Goal: Task Accomplishment & Management: Use online tool/utility

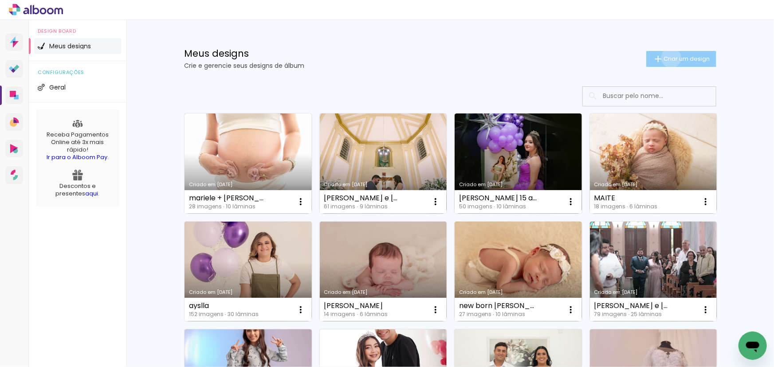
click at [667, 58] on span "Criar um design" at bounding box center [687, 59] width 46 height 6
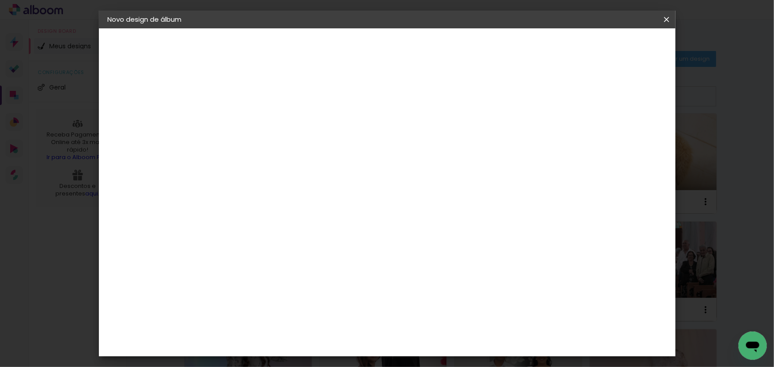
click at [253, 113] on input at bounding box center [253, 119] width 0 height 14
type input "Ensaio Formatura - Letícia"
type paper-input "Ensaio Formatura - Letícia"
click at [0, 0] on slot "Avançar" at bounding box center [0, 0] width 0 height 0
click at [320, 174] on div at bounding box center [276, 174] width 90 height 1
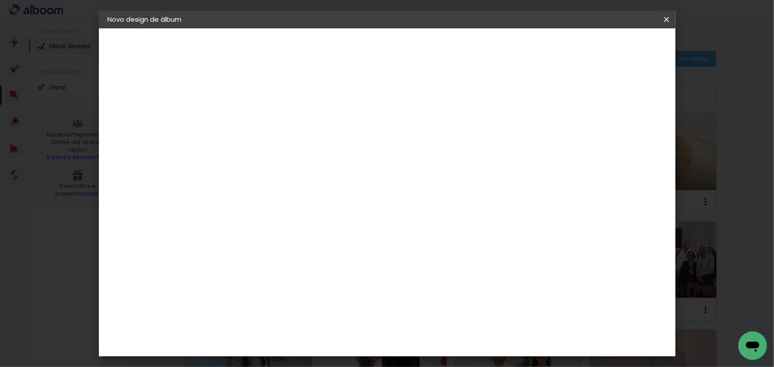
type input "cana"
type paper-input "cana"
click at [274, 197] on div "Canaan Álbuns" at bounding box center [261, 202] width 28 height 14
click at [0, 0] on slot "Avançar" at bounding box center [0, 0] width 0 height 0
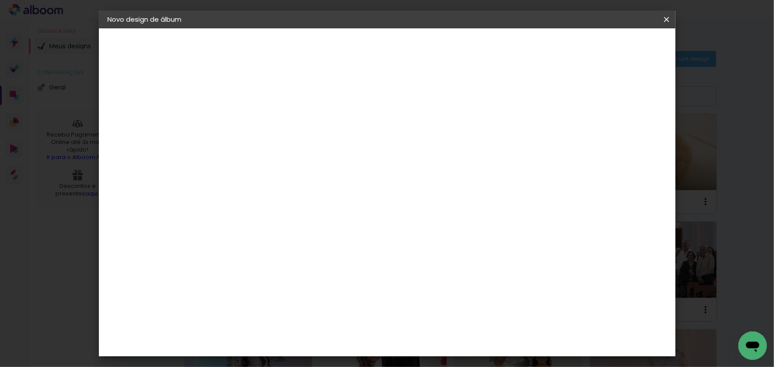
click at [346, 320] on span "15 × 20 cm" at bounding box center [329, 332] width 33 height 24
click at [0, 0] on slot "Voltar" at bounding box center [0, 0] width 0 height 0
drag, startPoint x: 163, startPoint y: 170, endPoint x: 92, endPoint y: 172, distance: 70.6
click at [92, 172] on body "link( href="../../bower_components/polymer/polymer.html" rel="import" ) picture…" at bounding box center [387, 183] width 774 height 367
drag, startPoint x: 175, startPoint y: 165, endPoint x: 167, endPoint y: 156, distance: 11.6
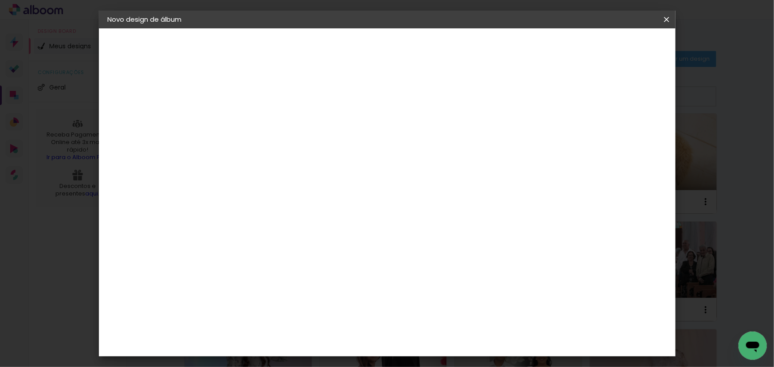
click at [168, 28] on quentale-album-spec "Iniciar design Iniciar design" at bounding box center [387, 28] width 577 height 0
type input "req"
type paper-input "req"
click at [270, 205] on paper-item "Requinte" at bounding box center [267, 201] width 78 height 20
click at [0, 0] on slot "Avançar" at bounding box center [0, 0] width 0 height 0
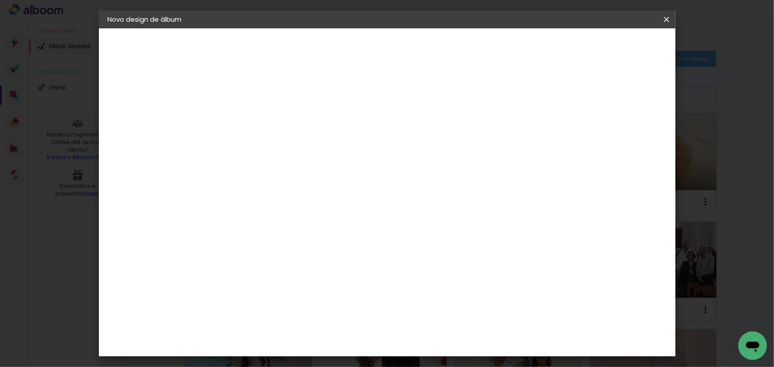
scroll to position [325, 0]
click at [375, 213] on span "20 × 30.5 cm" at bounding box center [360, 225] width 29 height 24
click at [0, 0] on slot "Avançar" at bounding box center [0, 0] width 0 height 0
click at [513, 48] on span "Iniciar design" at bounding box center [492, 47] width 40 height 6
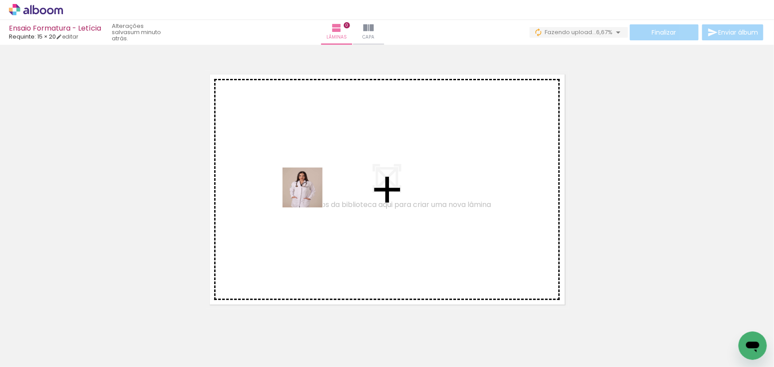
drag, startPoint x: 131, startPoint y: 281, endPoint x: 326, endPoint y: 184, distance: 218.0
click at [326, 184] on quentale-workspace at bounding box center [387, 183] width 774 height 367
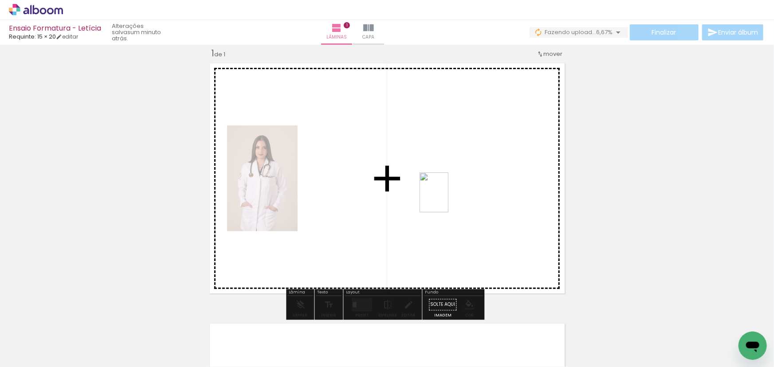
drag, startPoint x: 146, startPoint y: 339, endPoint x: 446, endPoint y: 199, distance: 331.5
click at [446, 199] on quentale-workspace at bounding box center [387, 183] width 774 height 367
drag, startPoint x: 186, startPoint y: 339, endPoint x: 488, endPoint y: 209, distance: 328.5
click at [488, 209] on quentale-workspace at bounding box center [387, 183] width 774 height 367
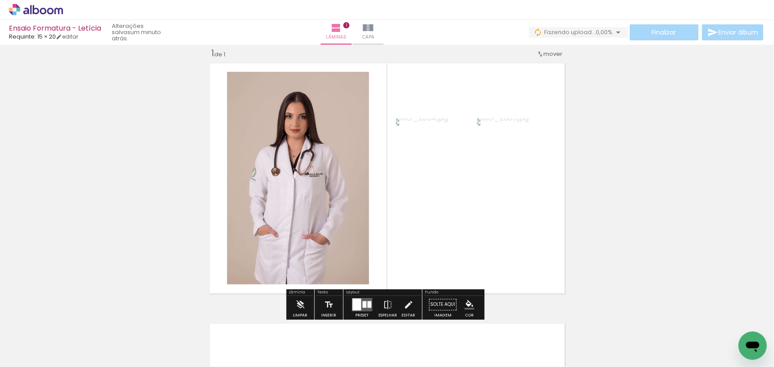
click at [362, 303] on div at bounding box center [364, 305] width 4 height 7
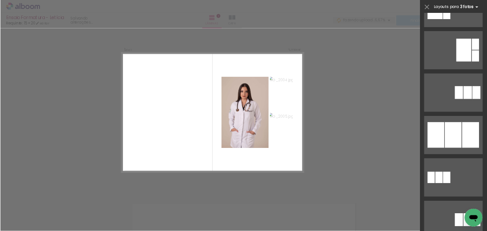
scroll to position [323, 0]
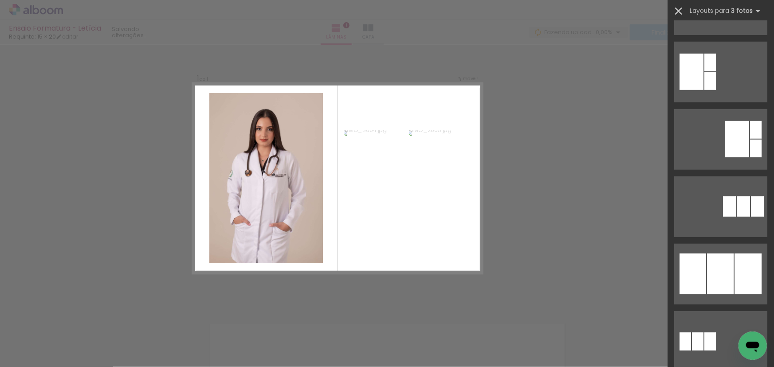
click at [681, 8] on iron-icon at bounding box center [679, 11] width 12 height 12
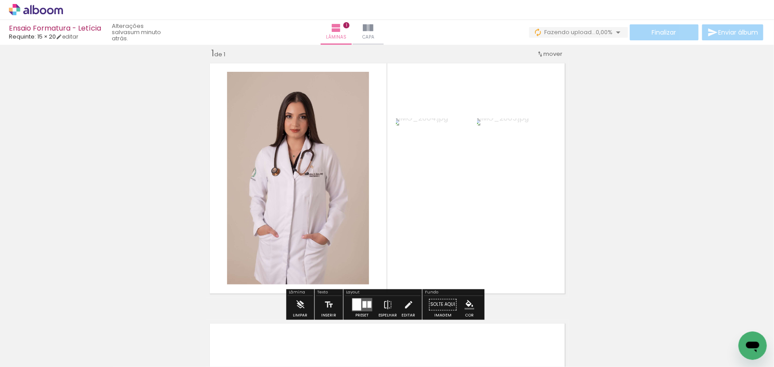
click at [251, 153] on quentale-photo at bounding box center [298, 178] width 142 height 213
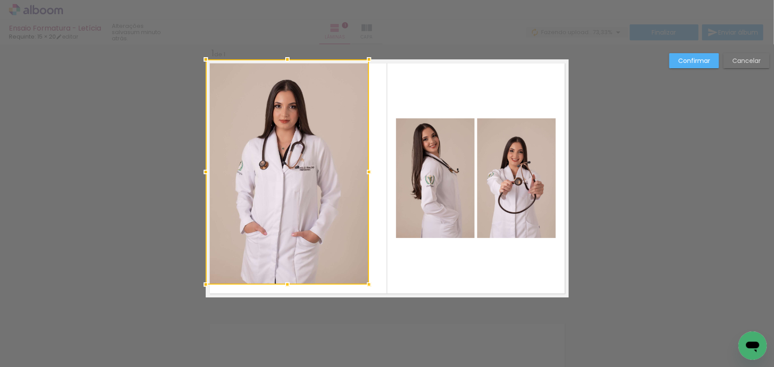
drag, startPoint x: 225, startPoint y: 71, endPoint x: 205, endPoint y: 60, distance: 22.8
click at [205, 60] on div at bounding box center [206, 60] width 18 height 18
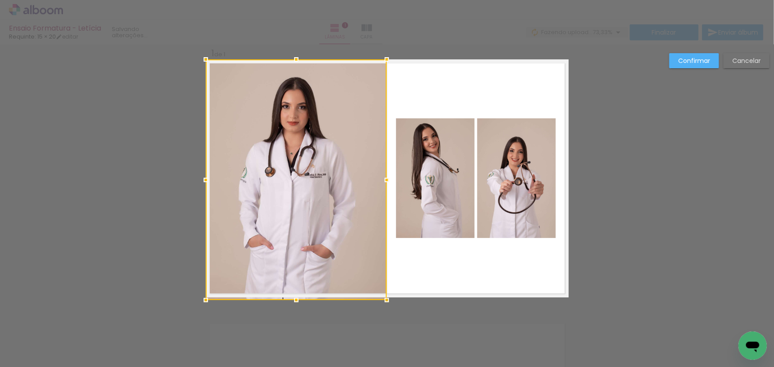
drag, startPoint x: 366, startPoint y: 284, endPoint x: 381, endPoint y: 297, distance: 20.2
click at [381, 297] on div at bounding box center [387, 300] width 18 height 18
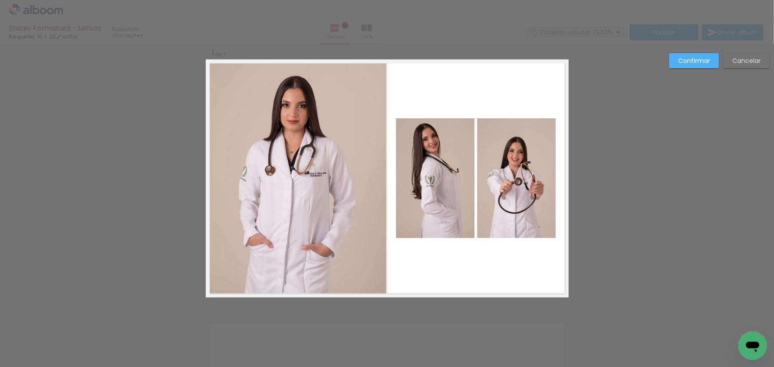
click at [0, 0] on slot "Confirmar" at bounding box center [0, 0] width 0 height 0
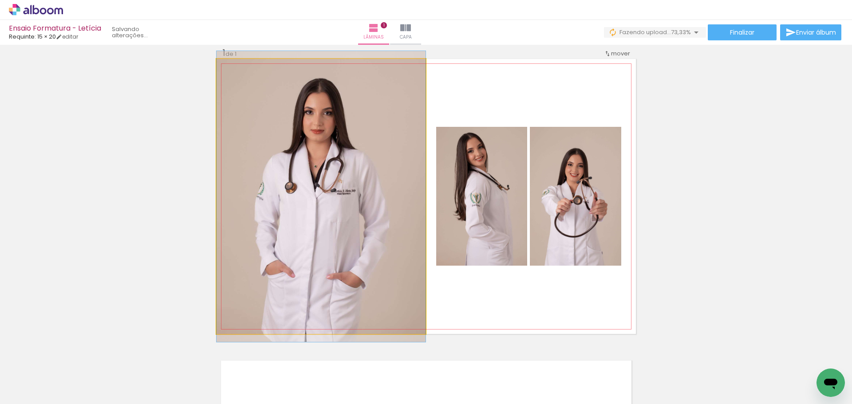
click at [396, 207] on quentale-photo at bounding box center [320, 196] width 209 height 275
click at [397, 208] on quentale-photo at bounding box center [320, 196] width 209 height 275
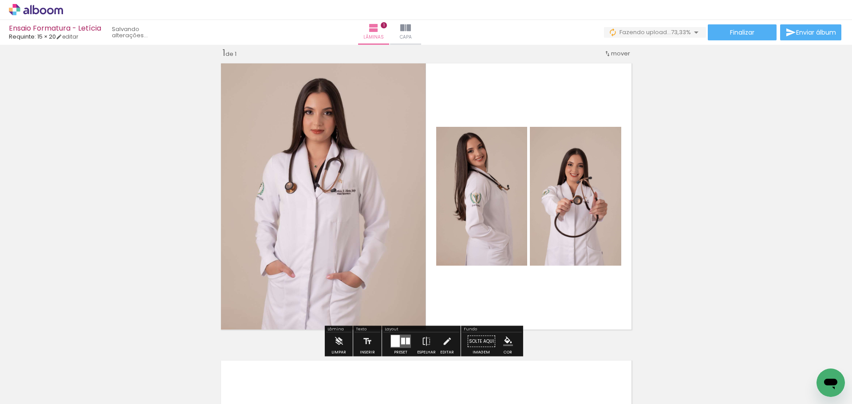
click at [398, 207] on quentale-photo at bounding box center [320, 196] width 209 height 275
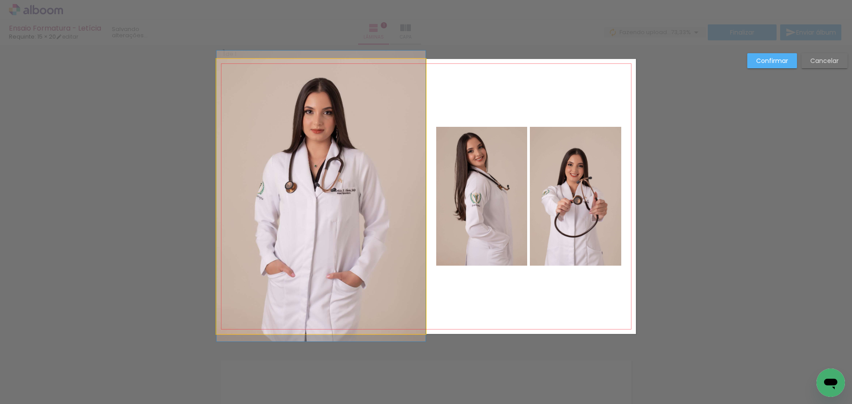
drag, startPoint x: 388, startPoint y: 205, endPoint x: 393, endPoint y: 205, distance: 5.3
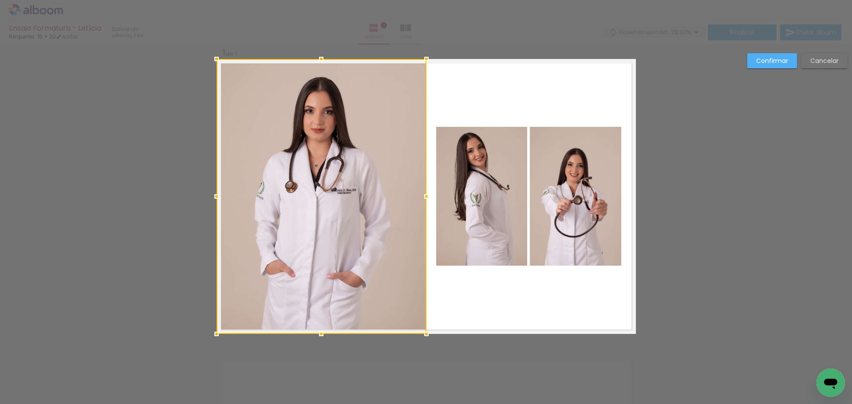
click at [427, 198] on div at bounding box center [426, 197] width 18 height 18
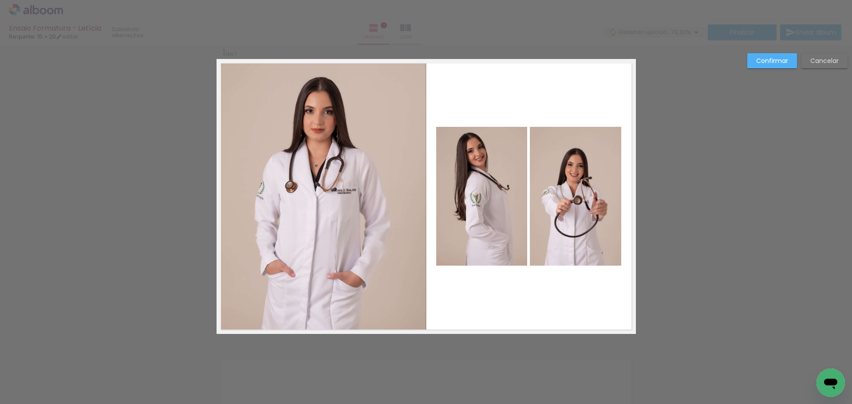
click at [0, 0] on slot "Confirmar" at bounding box center [0, 0] width 0 height 0
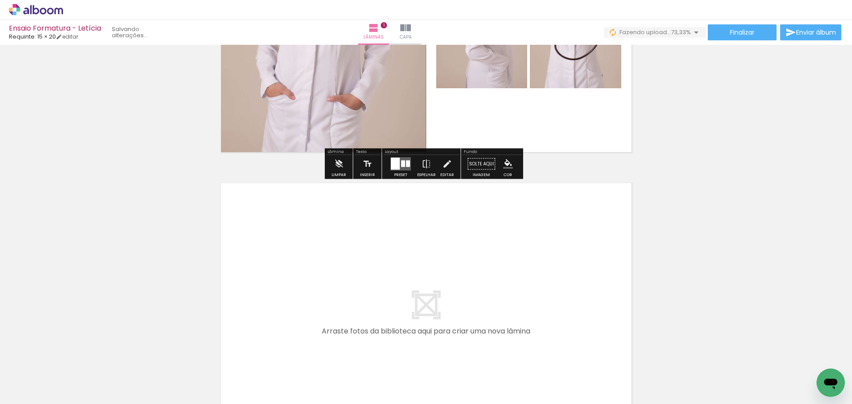
scroll to position [325, 0]
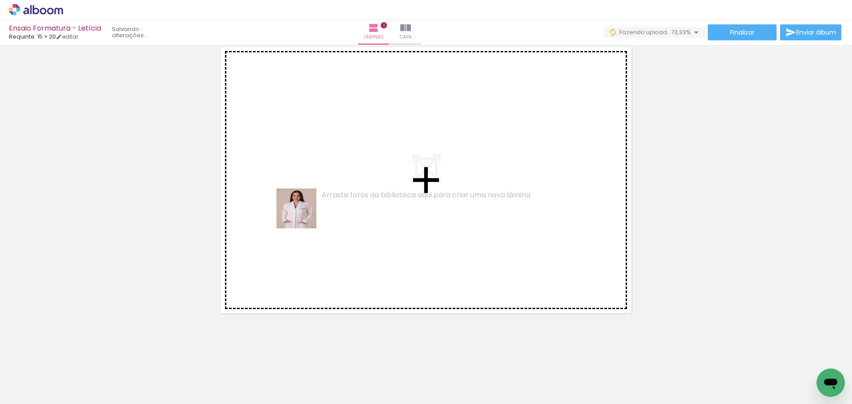
drag, startPoint x: 303, startPoint y: 215, endPoint x: 309, endPoint y: 246, distance: 31.7
click at [307, 208] on quentale-workspace at bounding box center [426, 202] width 852 height 404
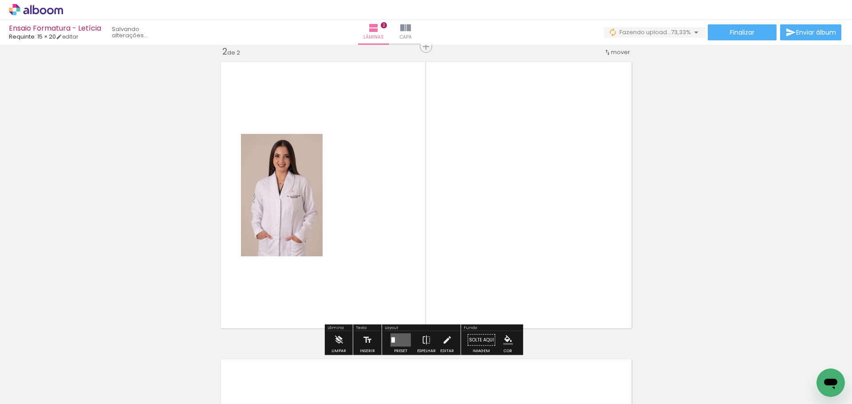
scroll to position [309, 0]
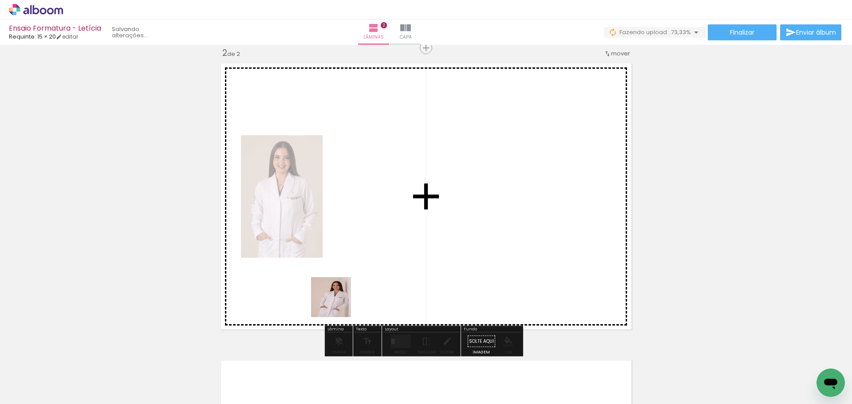
drag, startPoint x: 294, startPoint y: 363, endPoint x: 444, endPoint y: 186, distance: 231.7
click at [445, 186] on quentale-workspace at bounding box center [426, 202] width 852 height 404
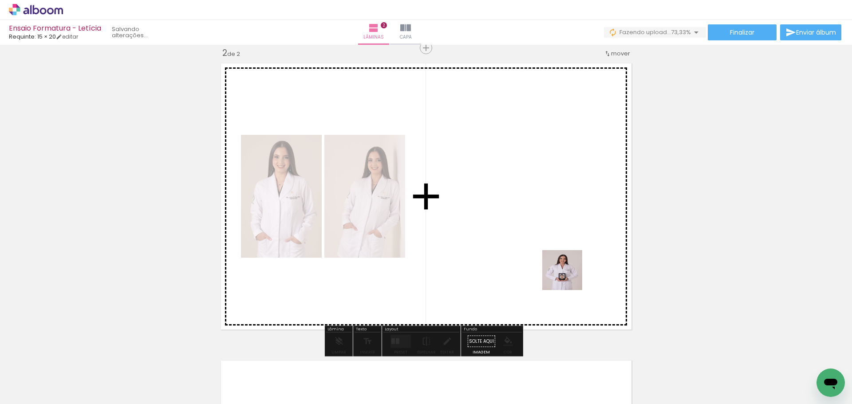
drag, startPoint x: 569, startPoint y: 277, endPoint x: 573, endPoint y: 205, distance: 71.5
click at [573, 205] on quentale-workspace at bounding box center [426, 202] width 852 height 404
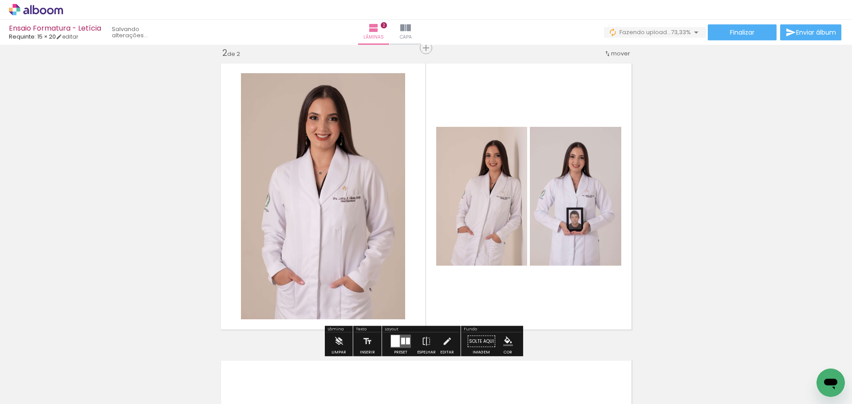
click at [406, 338] on div at bounding box center [408, 341] width 4 height 7
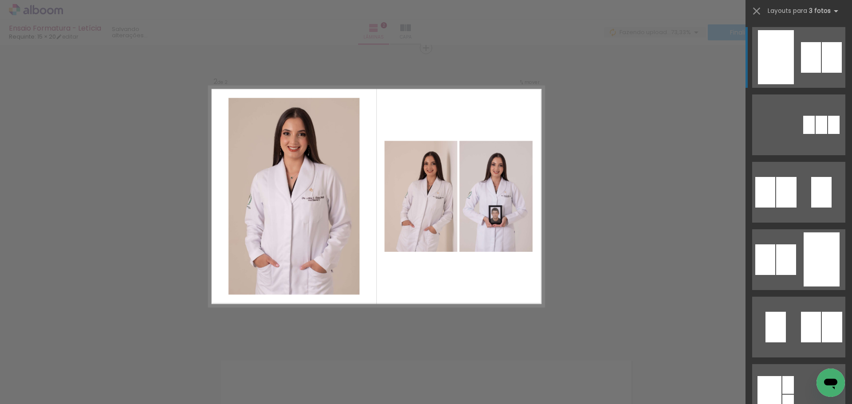
click at [671, 223] on div "Confirmar Cancelar" at bounding box center [426, 192] width 852 height 913
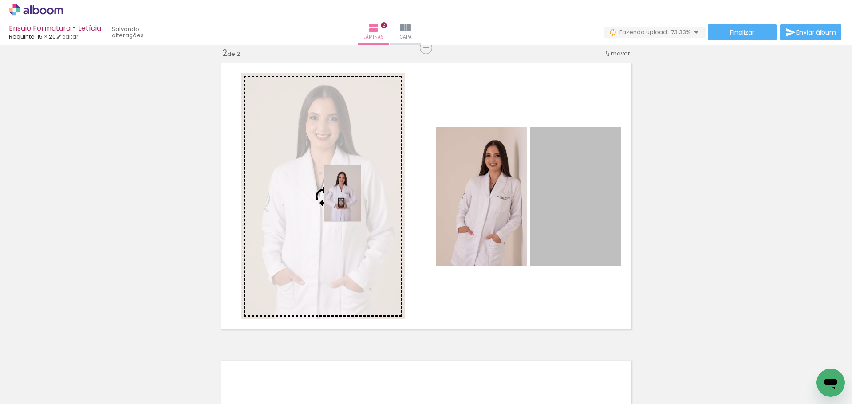
drag, startPoint x: 577, startPoint y: 205, endPoint x: 350, endPoint y: 206, distance: 227.6
click at [0, 0] on slot at bounding box center [0, 0] width 0 height 0
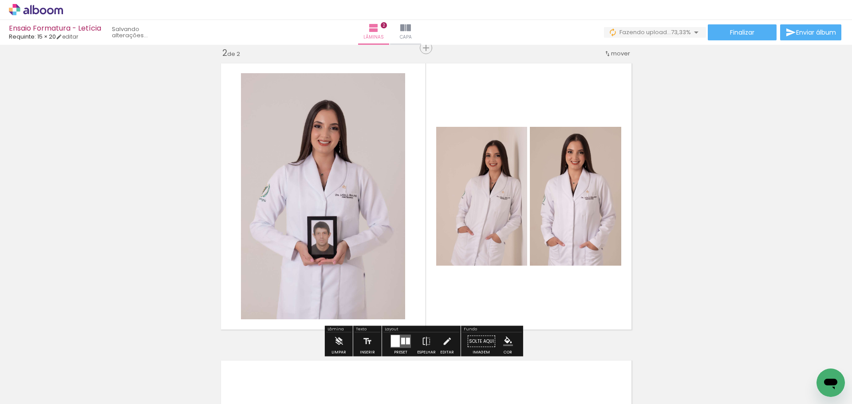
click at [406, 342] on div at bounding box center [408, 341] width 4 height 7
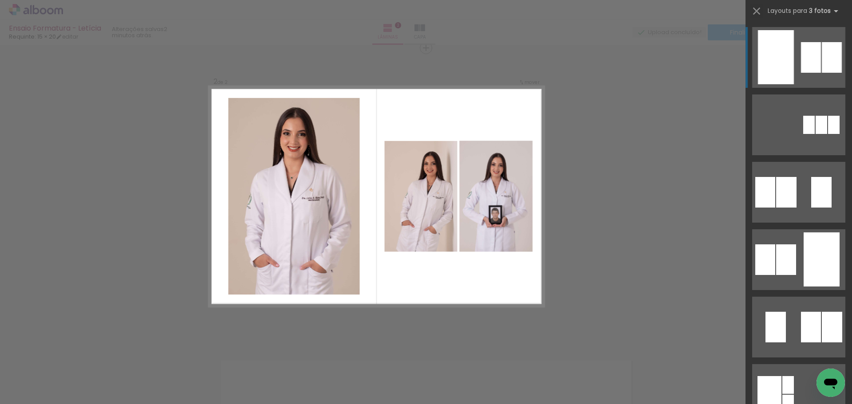
click at [762, 8] on iron-icon at bounding box center [756, 11] width 12 height 12
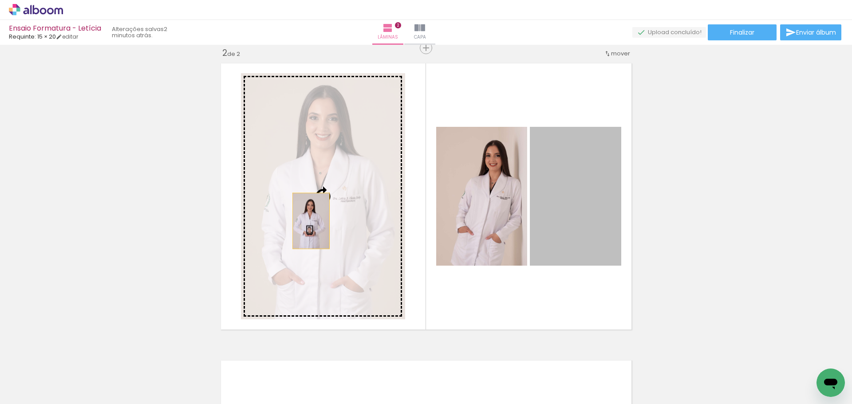
drag, startPoint x: 575, startPoint y: 208, endPoint x: 307, endPoint y: 220, distance: 267.4
click at [0, 0] on slot at bounding box center [0, 0] width 0 height 0
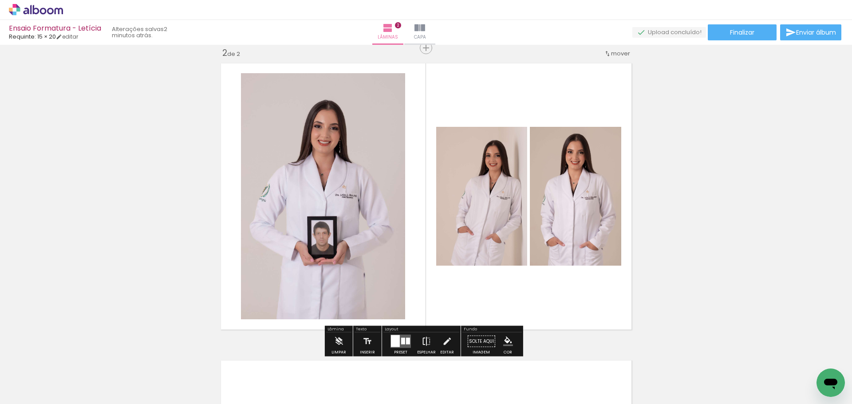
click at [426, 340] on iron-icon at bounding box center [426, 342] width 10 height 18
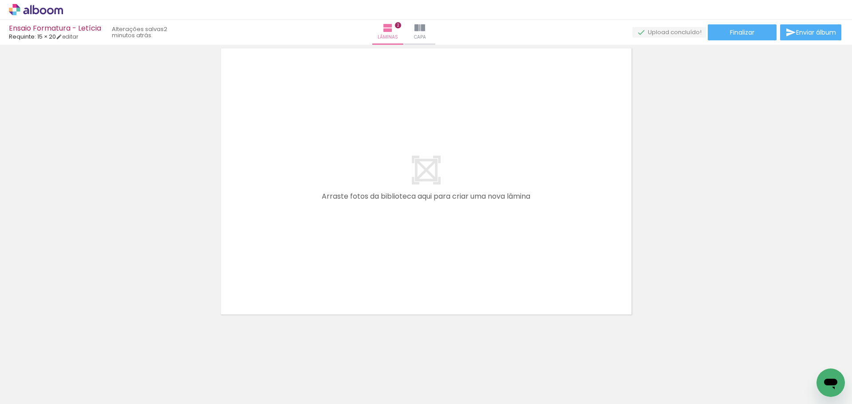
scroll to position [622, 0]
drag, startPoint x: 360, startPoint y: 373, endPoint x: 377, endPoint y: 261, distance: 113.1
click at [364, 207] on quentale-workspace at bounding box center [426, 202] width 852 height 404
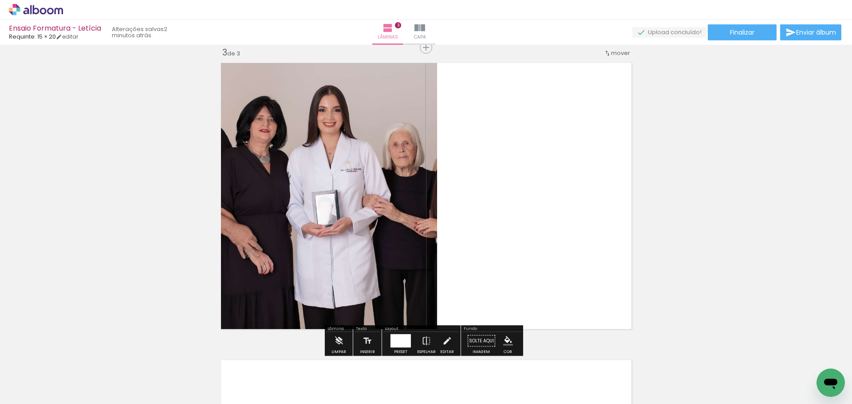
scroll to position [606, 0]
click at [371, 264] on quentale-workspace at bounding box center [426, 202] width 852 height 404
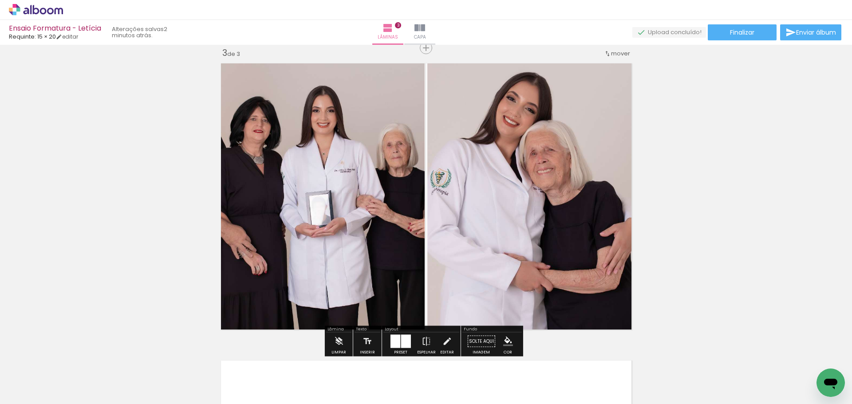
drag, startPoint x: 508, startPoint y: 223, endPoint x: 431, endPoint y: 394, distance: 187.1
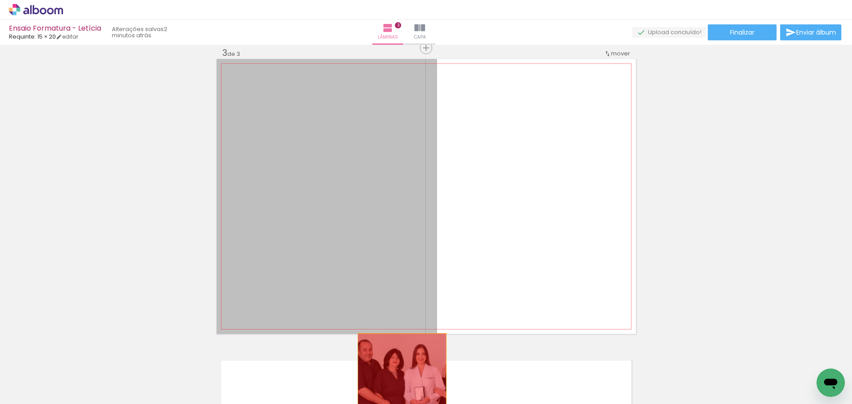
drag, startPoint x: 335, startPoint y: 205, endPoint x: 398, endPoint y: 389, distance: 194.9
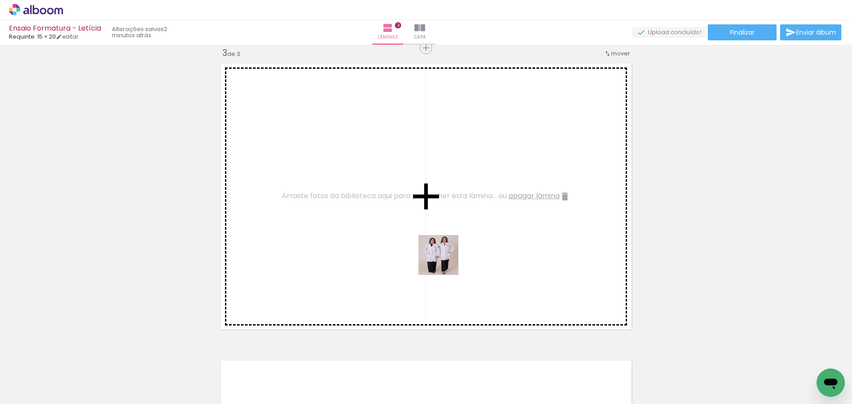
drag, startPoint x: 541, startPoint y: 378, endPoint x: 398, endPoint y: 234, distance: 202.3
click at [358, 198] on quentale-workspace at bounding box center [426, 202] width 852 height 404
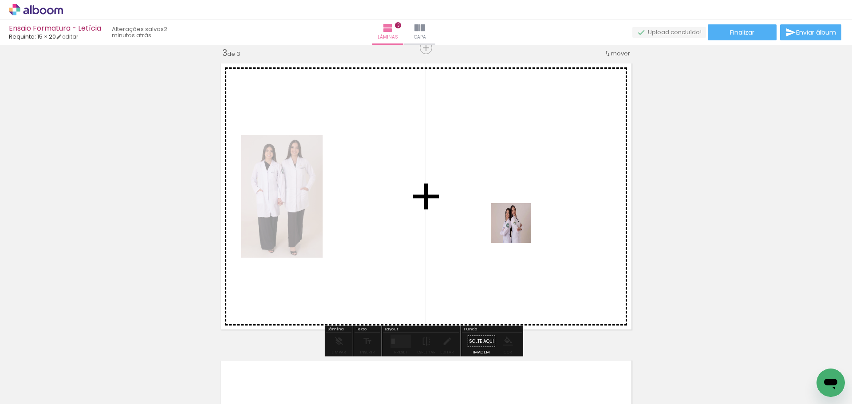
drag, startPoint x: 597, startPoint y: 376, endPoint x: 492, endPoint y: 187, distance: 216.5
click at [492, 187] on quentale-workspace at bounding box center [426, 202] width 852 height 404
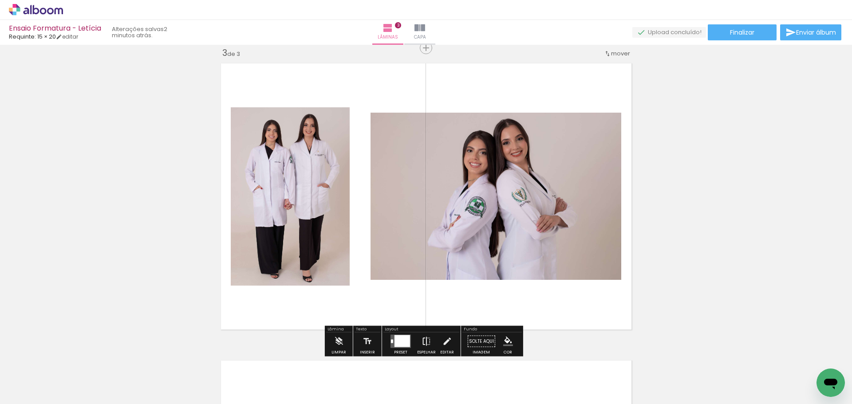
click at [422, 337] on iron-icon at bounding box center [426, 342] width 10 height 18
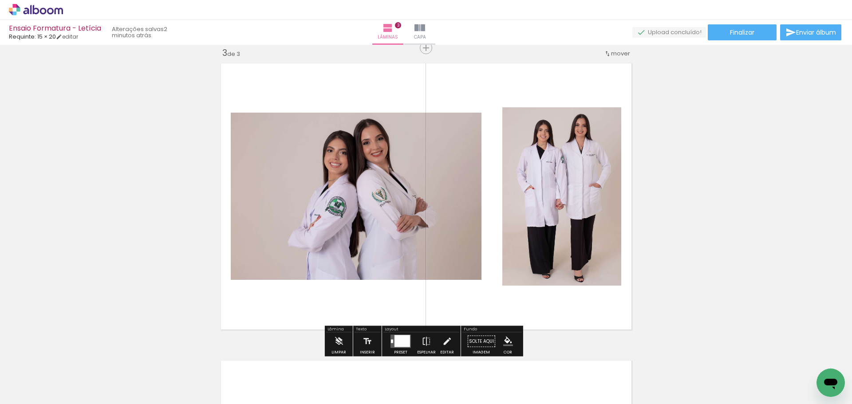
click at [391, 233] on quentale-photo at bounding box center [356, 196] width 251 height 167
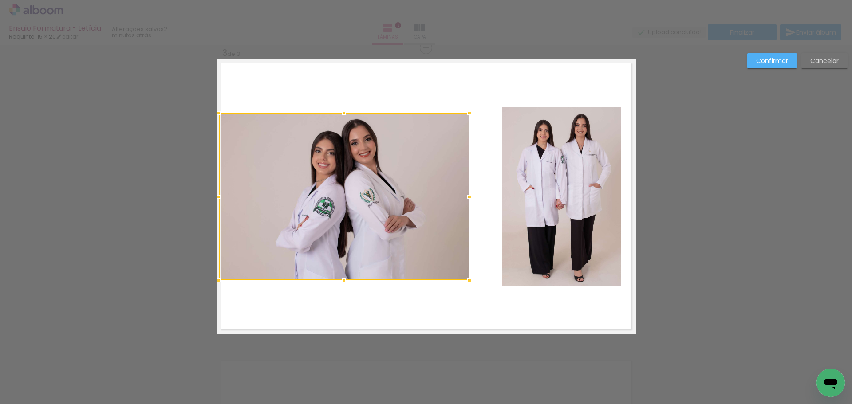
drag, startPoint x: 388, startPoint y: 221, endPoint x: 378, endPoint y: 217, distance: 11.2
click at [378, 217] on div at bounding box center [344, 196] width 251 height 167
click at [774, 53] on div "Confirmar Cancelar" at bounding box center [426, 44] width 852 height 1210
click at [0, 0] on slot "Cancelar" at bounding box center [0, 0] width 0 height 0
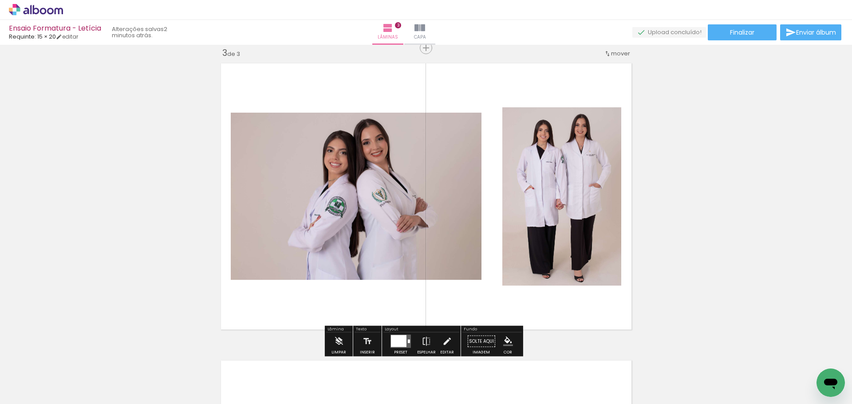
click at [445, 212] on quentale-photo at bounding box center [356, 196] width 251 height 167
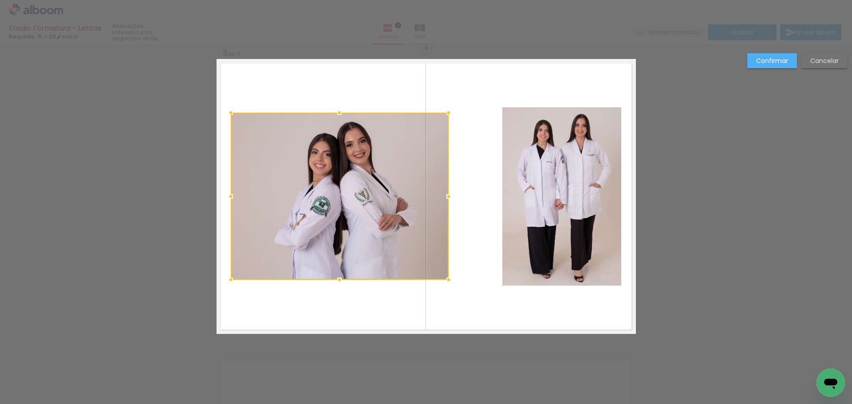
drag, startPoint x: 477, startPoint y: 196, endPoint x: 445, endPoint y: 193, distance: 32.9
click at [445, 193] on div at bounding box center [449, 197] width 18 height 18
click at [533, 201] on quentale-photo at bounding box center [561, 196] width 119 height 178
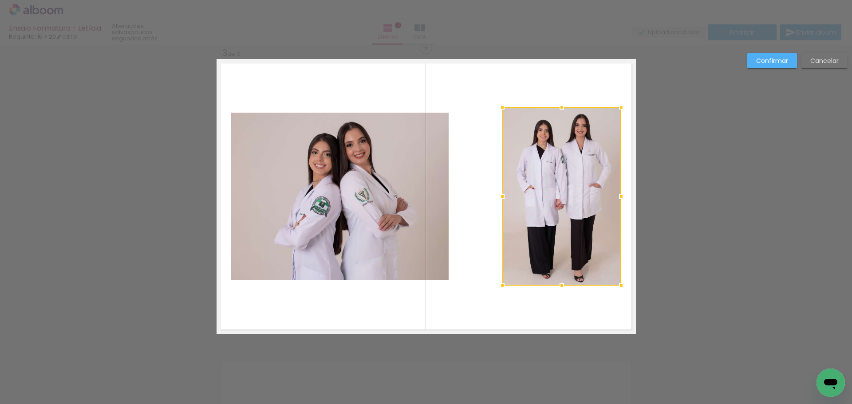
click at [533, 201] on div at bounding box center [561, 196] width 119 height 178
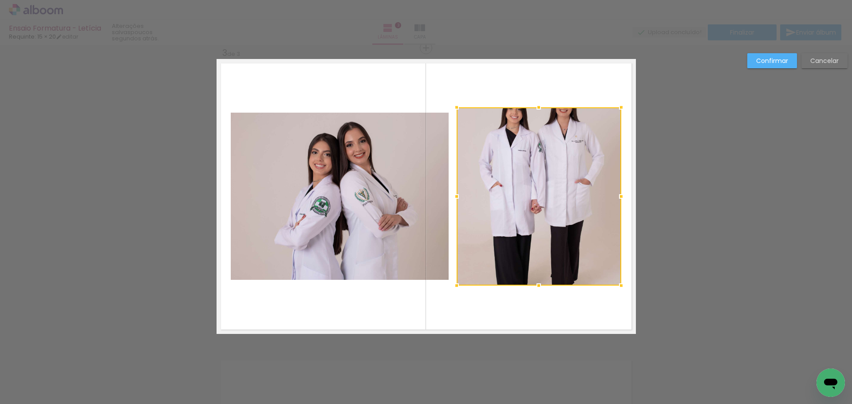
drag, startPoint x: 499, startPoint y: 197, endPoint x: 453, endPoint y: 197, distance: 45.7
click at [453, 197] on div at bounding box center [457, 197] width 18 height 18
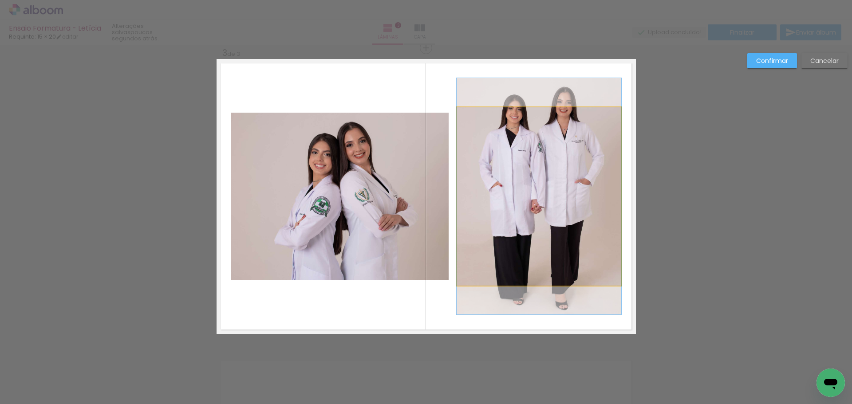
click at [538, 129] on quentale-photo at bounding box center [539, 196] width 165 height 178
click at [537, 129] on div at bounding box center [539, 196] width 165 height 178
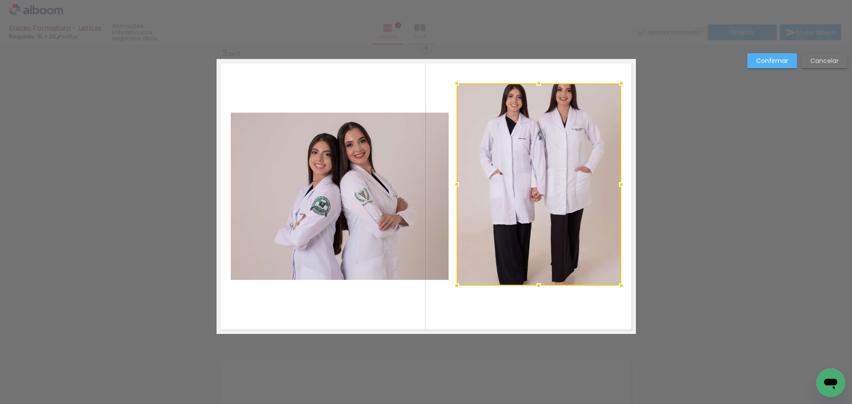
drag, startPoint x: 533, startPoint y: 106, endPoint x: 530, endPoint y: 82, distance: 24.6
click at [530, 82] on div at bounding box center [539, 84] width 18 height 18
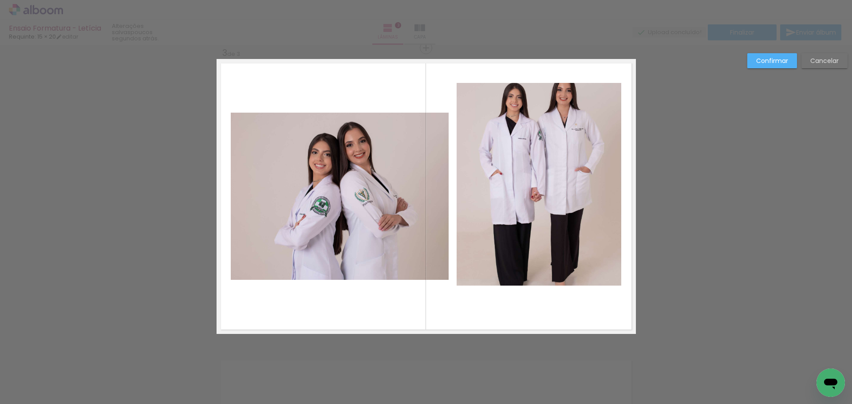
click at [543, 102] on quentale-photo at bounding box center [539, 184] width 165 height 203
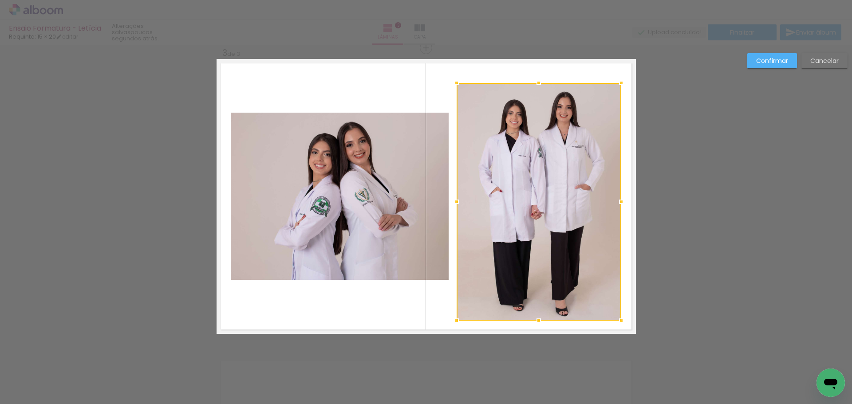
drag, startPoint x: 534, startPoint y: 286, endPoint x: 535, endPoint y: 320, distance: 34.6
click at [536, 321] on div at bounding box center [539, 321] width 18 height 18
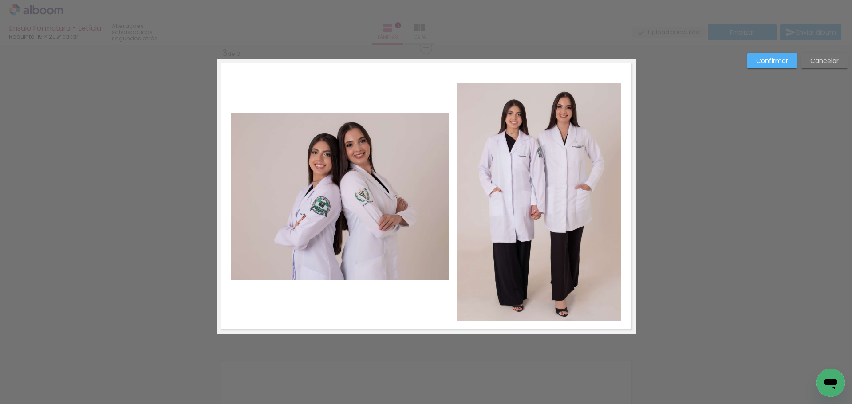
click at [535, 256] on quentale-photo at bounding box center [539, 202] width 165 height 238
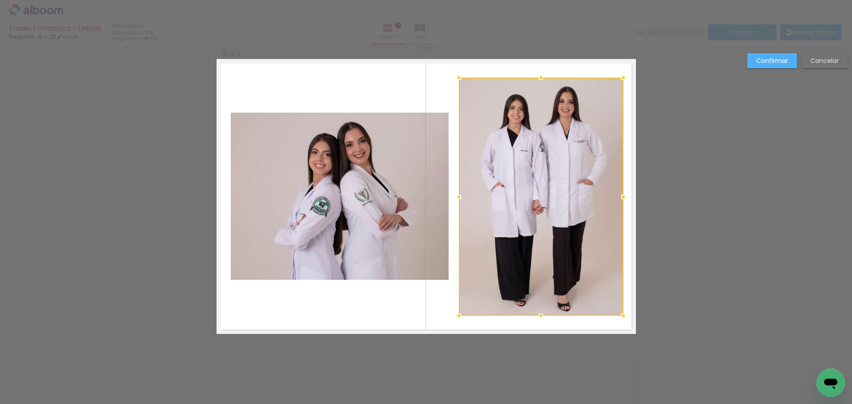
drag, startPoint x: 535, startPoint y: 256, endPoint x: 537, endPoint y: 248, distance: 8.3
click at [537, 248] on div at bounding box center [541, 197] width 165 height 238
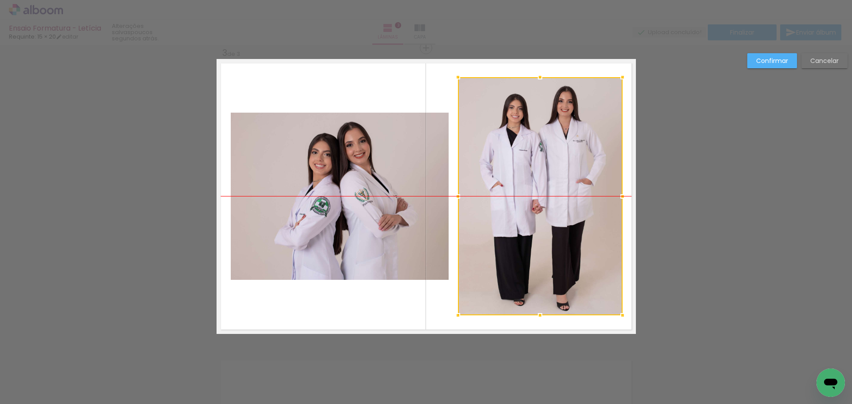
click at [531, 236] on div at bounding box center [540, 196] width 165 height 238
click at [0, 0] on slot "Confirmar" at bounding box center [0, 0] width 0 height 0
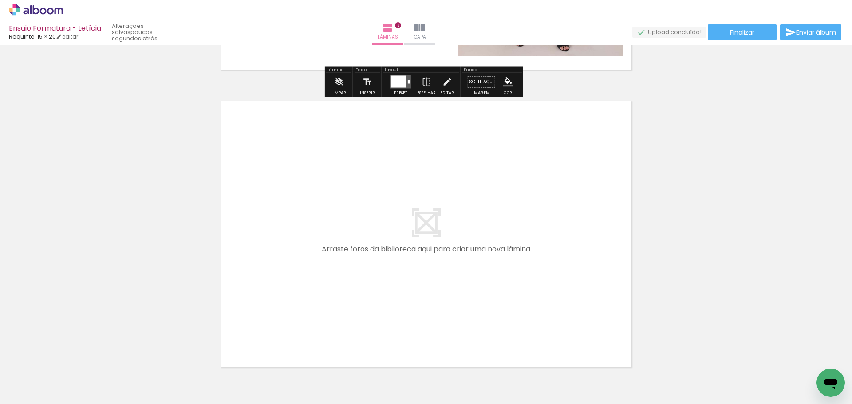
scroll to position [920, 0]
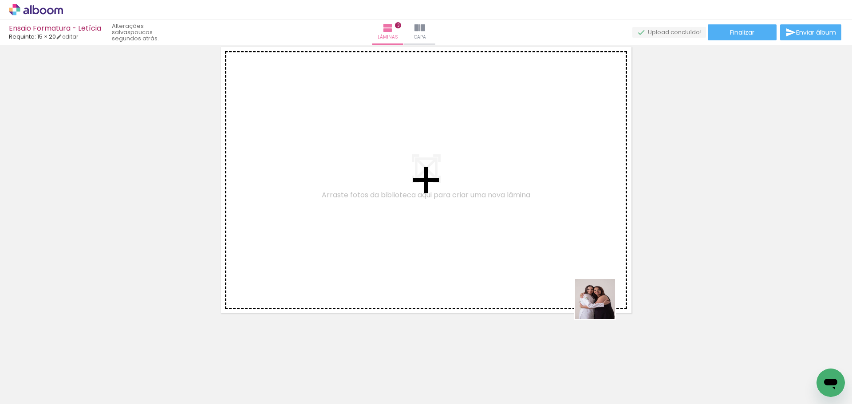
drag, startPoint x: 602, startPoint y: 306, endPoint x: 528, endPoint y: 240, distance: 98.0
click at [440, 173] on quentale-workspace at bounding box center [426, 202] width 852 height 404
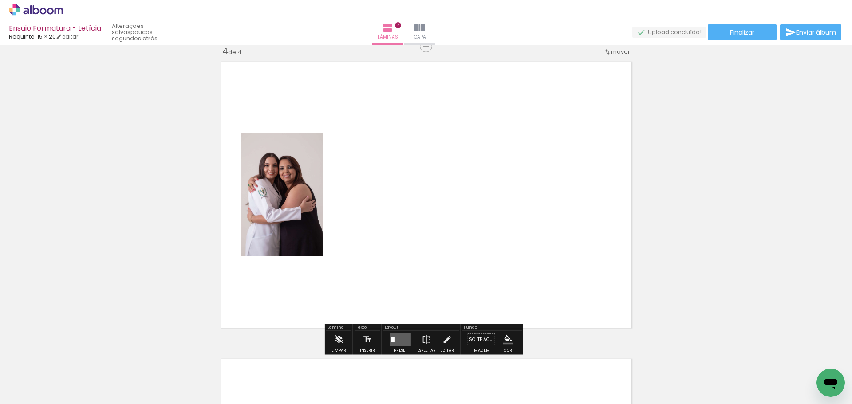
scroll to position [903, 0]
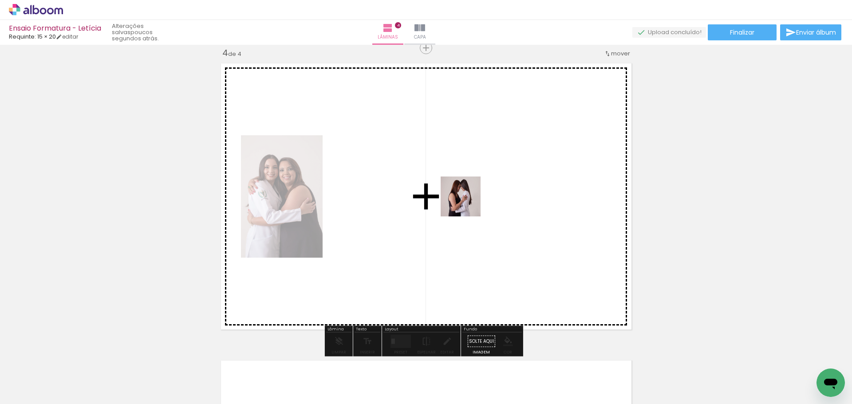
drag, startPoint x: 687, startPoint y: 378, endPoint x: 445, endPoint y: 191, distance: 305.7
click at [445, 191] on quentale-workspace at bounding box center [426, 202] width 852 height 404
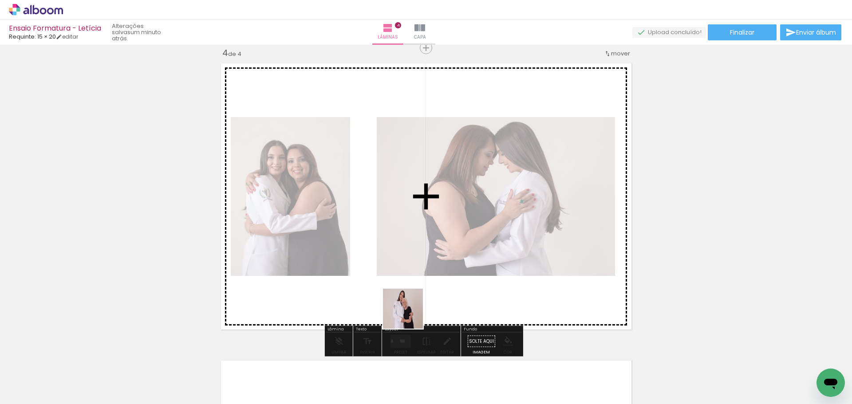
drag, startPoint x: 383, startPoint y: 378, endPoint x: 461, endPoint y: 272, distance: 131.3
click at [469, 236] on quentale-workspace at bounding box center [426, 202] width 852 height 404
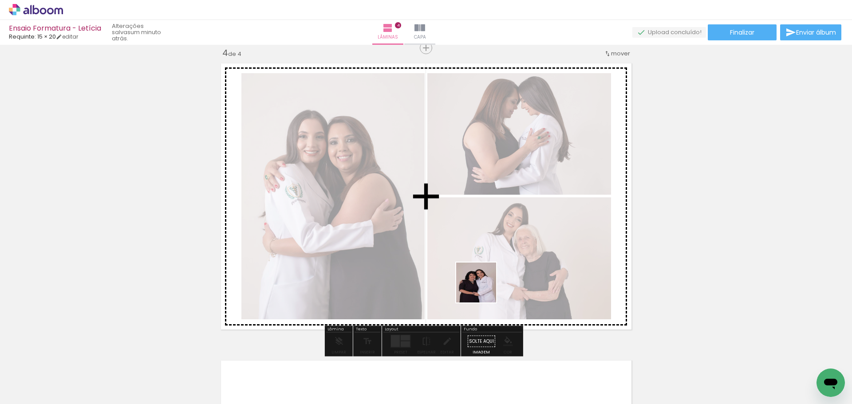
drag, startPoint x: 483, startPoint y: 289, endPoint x: 610, endPoint y: 176, distance: 170.9
click at [610, 177] on quentale-workspace at bounding box center [426, 202] width 852 height 404
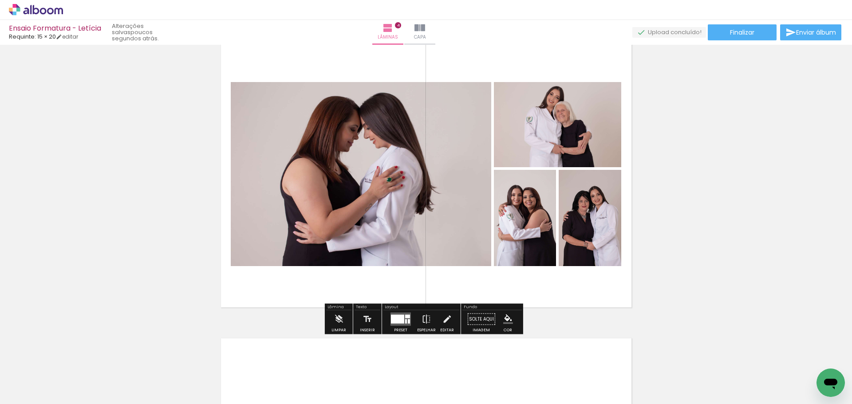
scroll to position [948, 0]
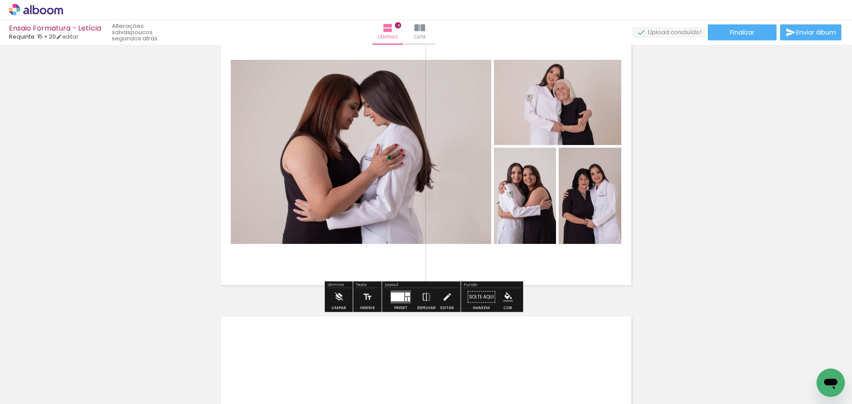
click at [392, 294] on div at bounding box center [397, 297] width 13 height 9
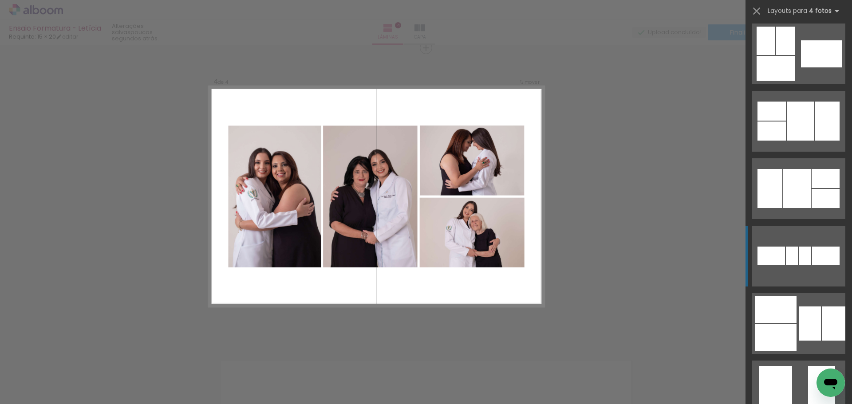
scroll to position [665, 0]
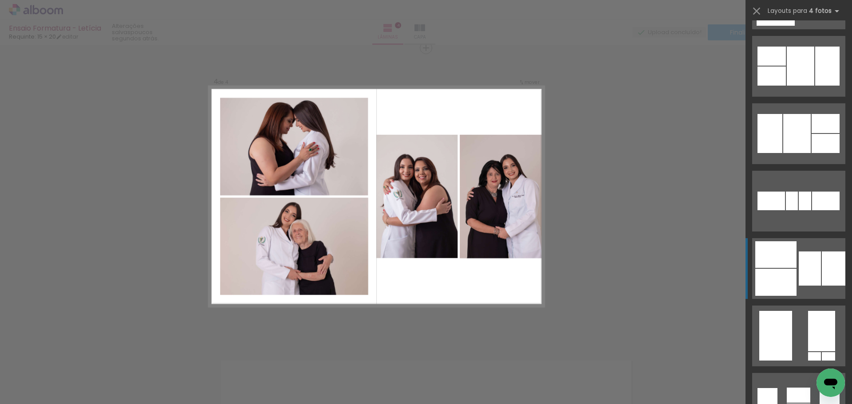
click at [774, 271] on div at bounding box center [810, 269] width 22 height 34
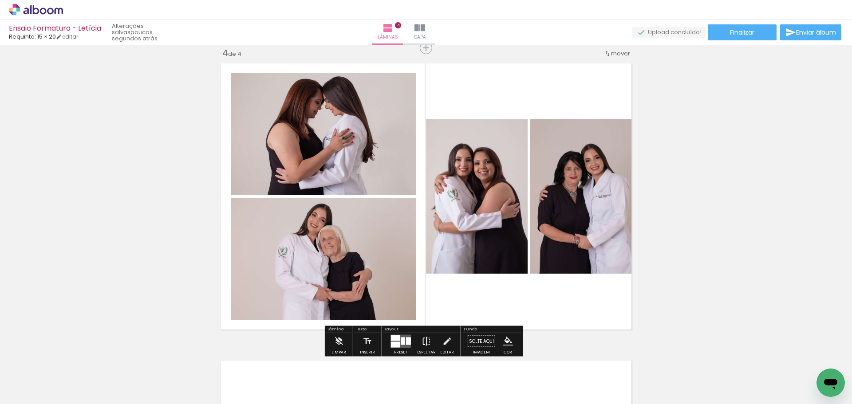
click at [428, 341] on iron-icon at bounding box center [426, 342] width 10 height 18
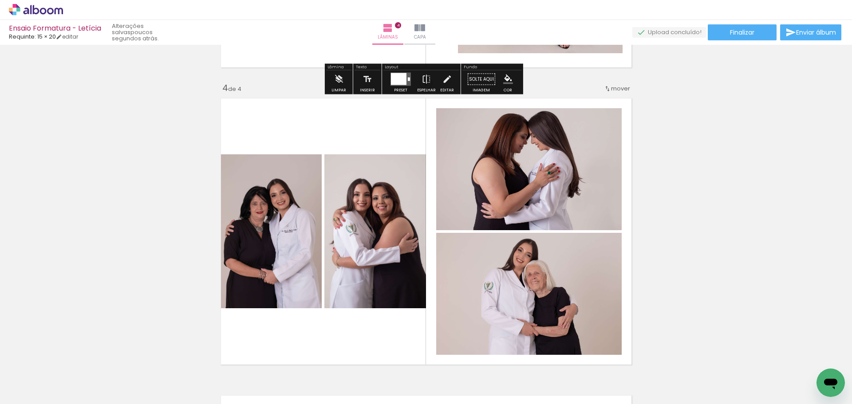
scroll to position [903, 0]
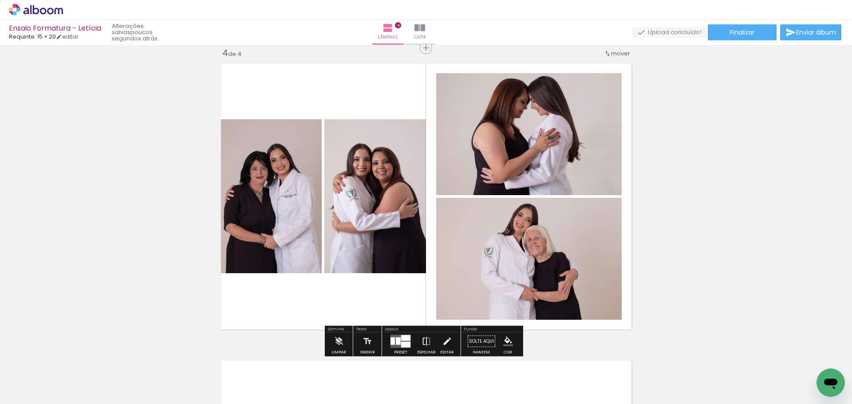
click at [429, 339] on paper-button "Espelhar" at bounding box center [426, 344] width 23 height 23
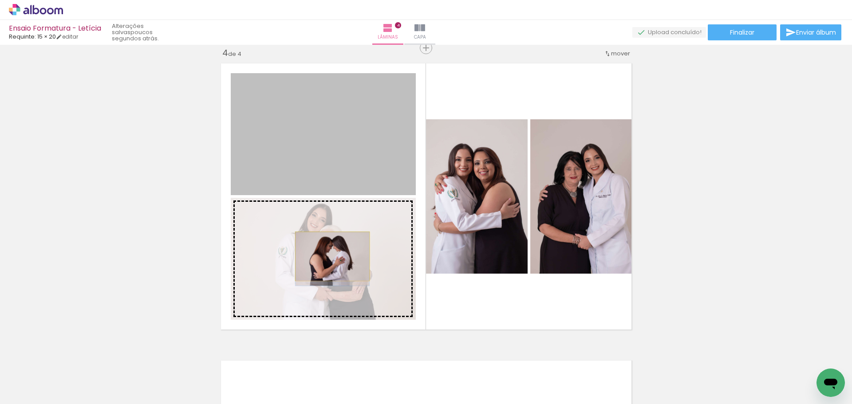
drag, startPoint x: 312, startPoint y: 138, endPoint x: 329, endPoint y: 256, distance: 119.2
click at [0, 0] on slot at bounding box center [0, 0] width 0 height 0
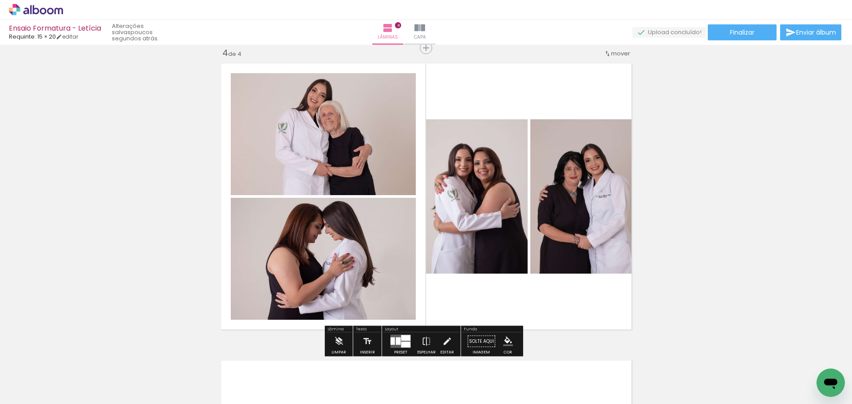
click at [405, 341] on div at bounding box center [405, 338] width 9 height 6
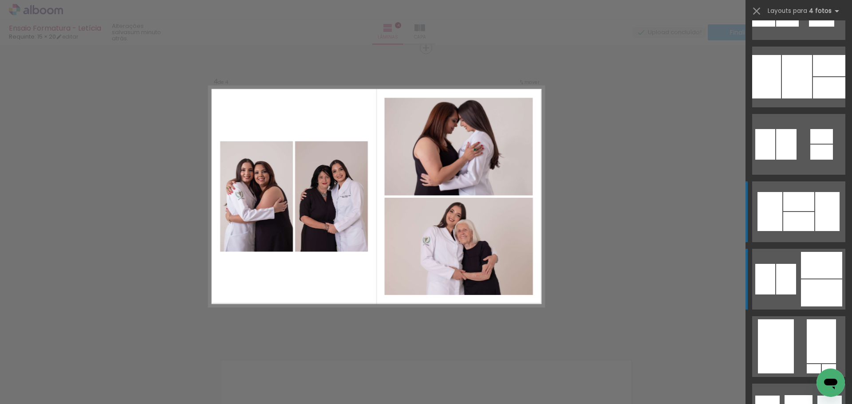
scroll to position [1143, 0]
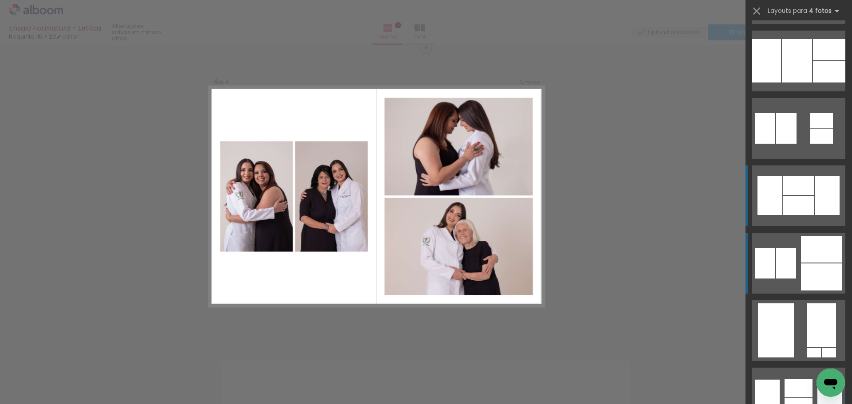
click at [774, 263] on div at bounding box center [786, 263] width 20 height 31
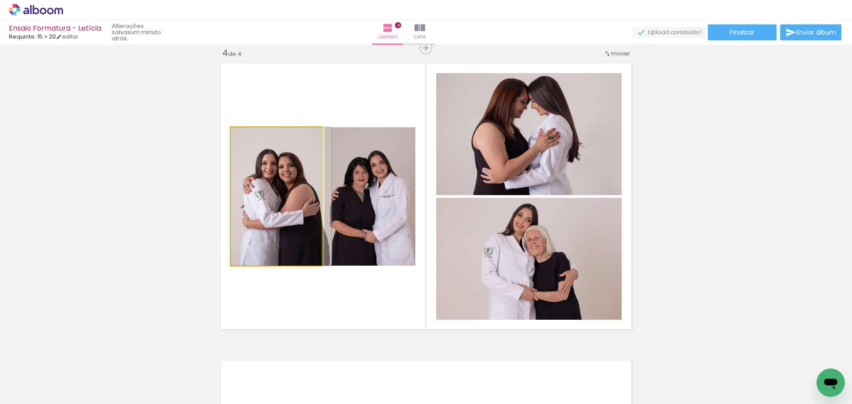
drag, startPoint x: 286, startPoint y: 208, endPoint x: 361, endPoint y: 207, distance: 75.0
click at [0, 0] on slot at bounding box center [0, 0] width 0 height 0
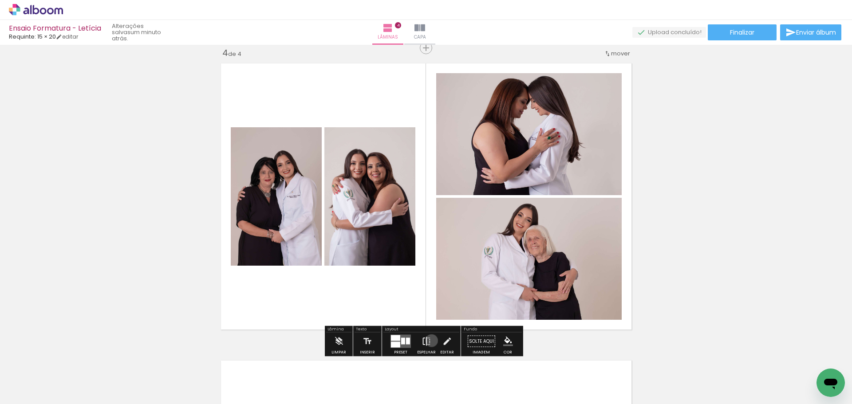
click at [429, 341] on paper-button "Espelhar" at bounding box center [426, 344] width 23 height 23
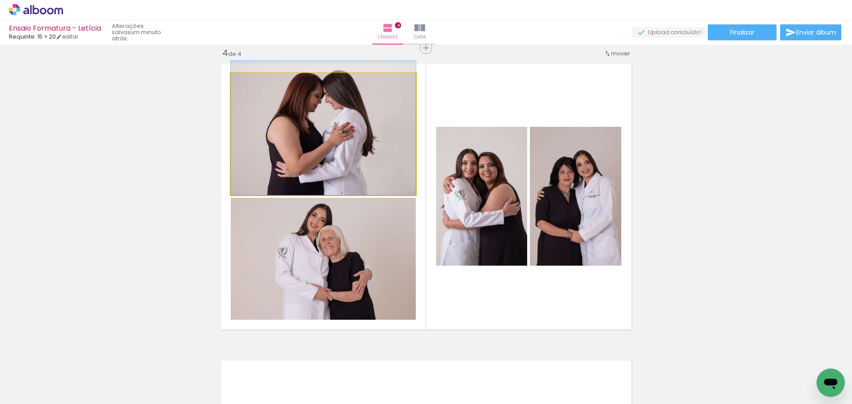
drag, startPoint x: 380, startPoint y: 234, endPoint x: 372, endPoint y: 193, distance: 41.9
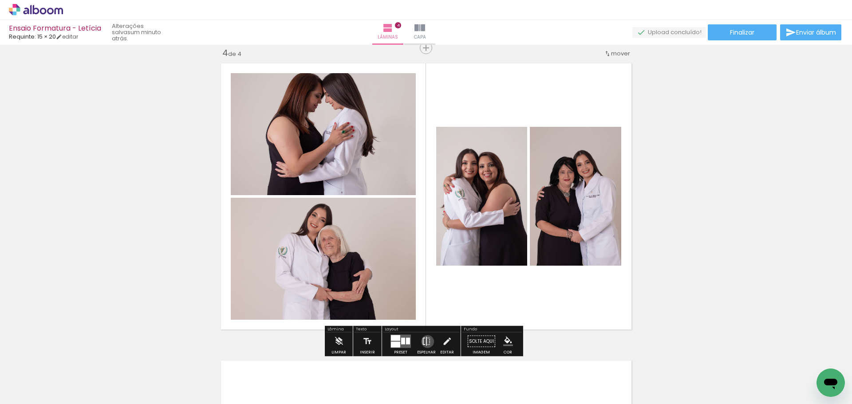
click at [425, 342] on iron-icon at bounding box center [426, 342] width 10 height 18
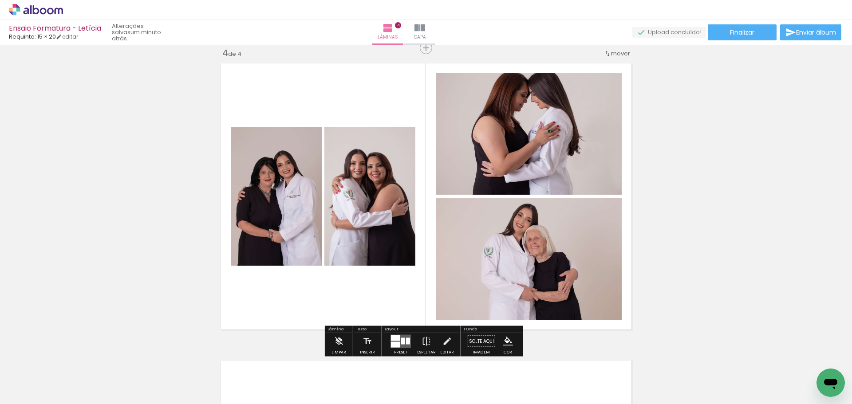
click at [598, 153] on quentale-photo at bounding box center [528, 134] width 185 height 122
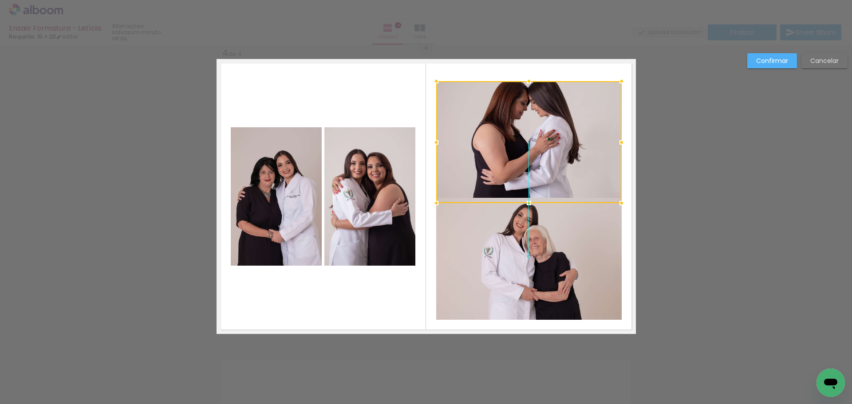
drag, startPoint x: 571, startPoint y: 149, endPoint x: 571, endPoint y: 154, distance: 5.3
click at [571, 154] on div at bounding box center [528, 142] width 185 height 122
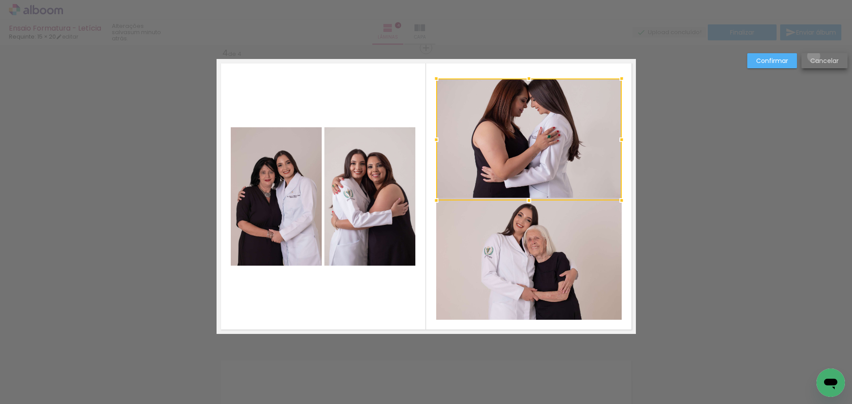
click at [774, 56] on paper-button "Cancelar" at bounding box center [824, 60] width 46 height 15
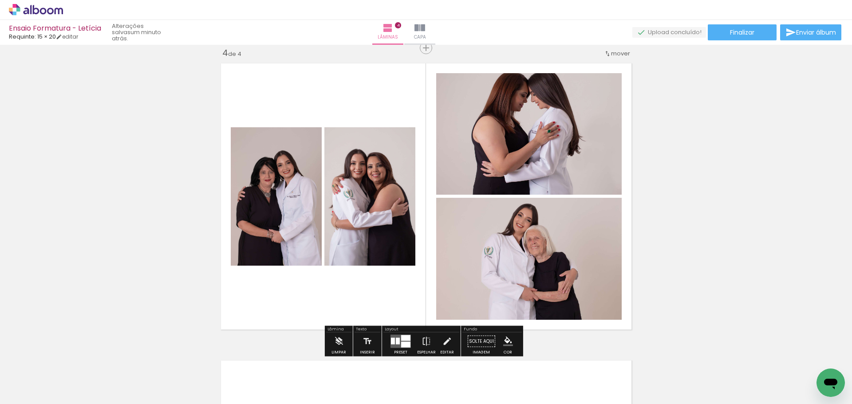
click at [508, 140] on quentale-photo at bounding box center [528, 134] width 185 height 122
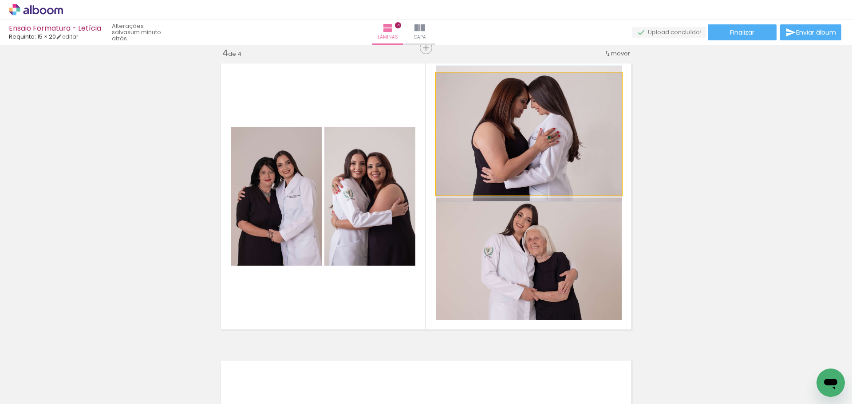
drag, startPoint x: 515, startPoint y: 136, endPoint x: 516, endPoint y: 142, distance: 6.3
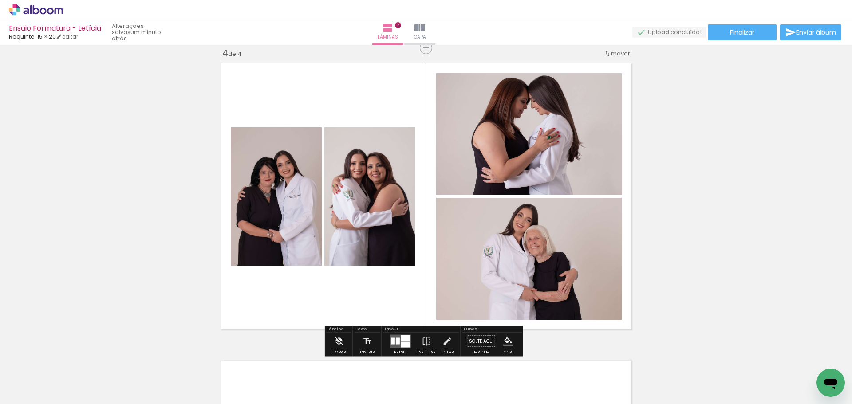
click at [536, 299] on quentale-photo at bounding box center [528, 259] width 185 height 122
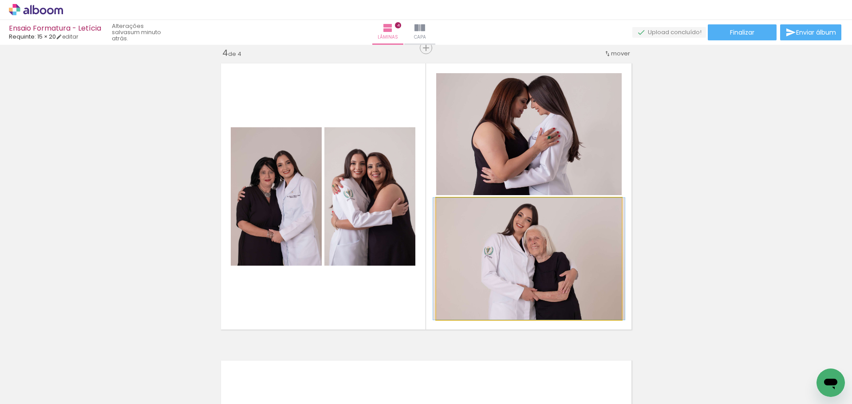
click at [542, 279] on quentale-photo at bounding box center [528, 259] width 185 height 122
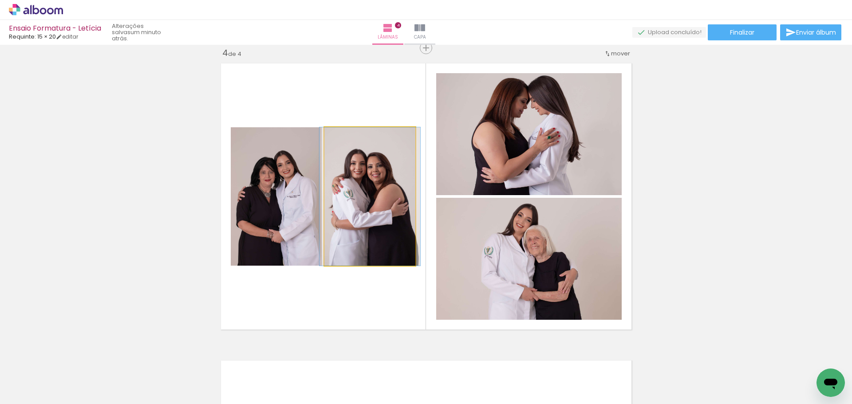
click at [357, 196] on quentale-photo at bounding box center [369, 196] width 91 height 138
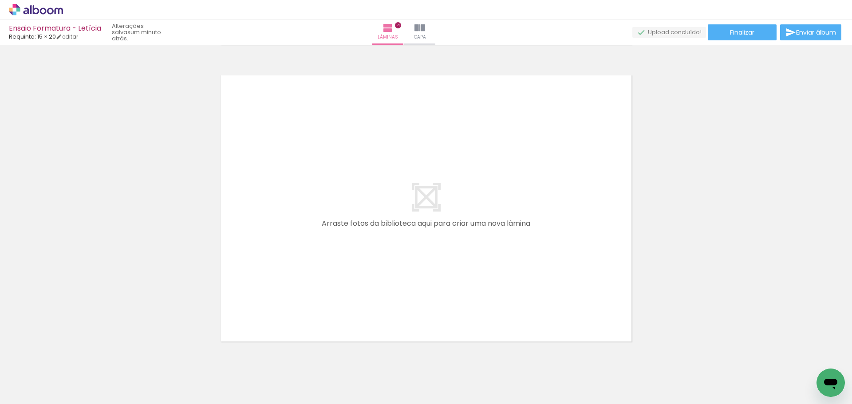
scroll to position [1217, 0]
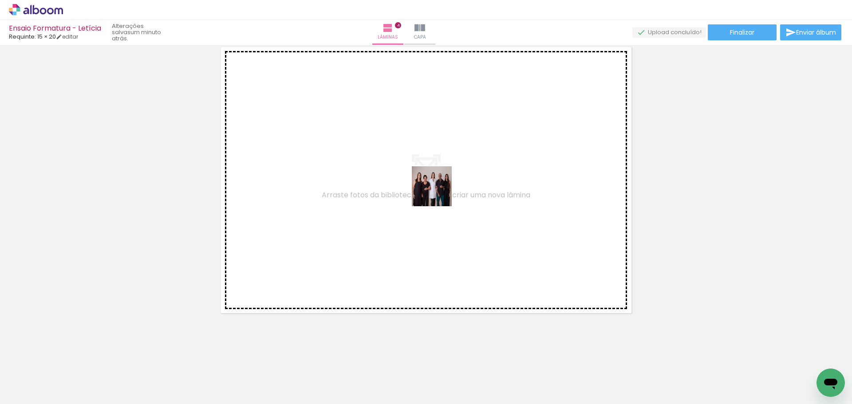
drag, startPoint x: 736, startPoint y: 374, endPoint x: 479, endPoint y: 220, distance: 299.2
click at [421, 185] on quentale-workspace at bounding box center [426, 202] width 852 height 404
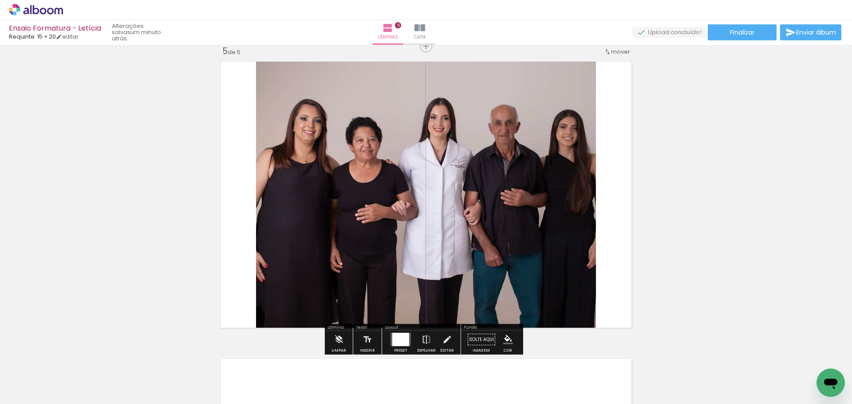
scroll to position [1200, 0]
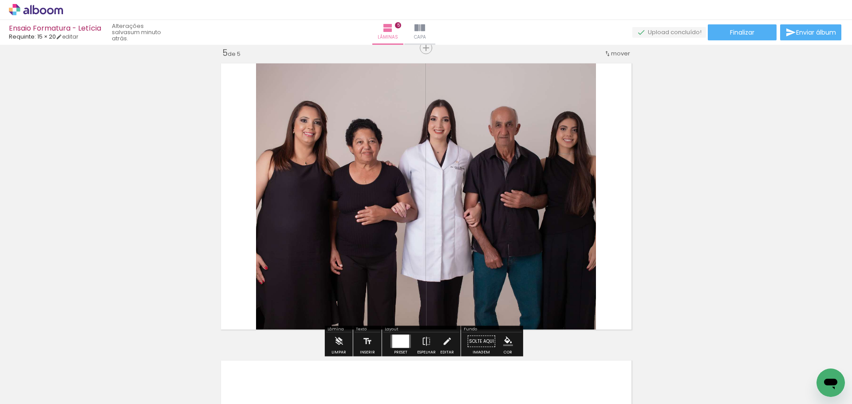
drag, startPoint x: 721, startPoint y: 327, endPoint x: 520, endPoint y: 195, distance: 240.7
click at [521, 195] on quentale-workspace at bounding box center [426, 202] width 852 height 404
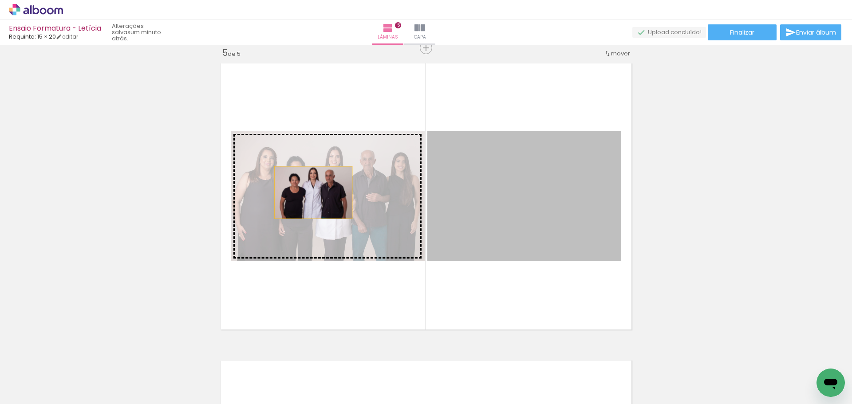
drag, startPoint x: 315, startPoint y: 193, endPoint x: 310, endPoint y: 193, distance: 5.8
click at [0, 0] on slot at bounding box center [0, 0] width 0 height 0
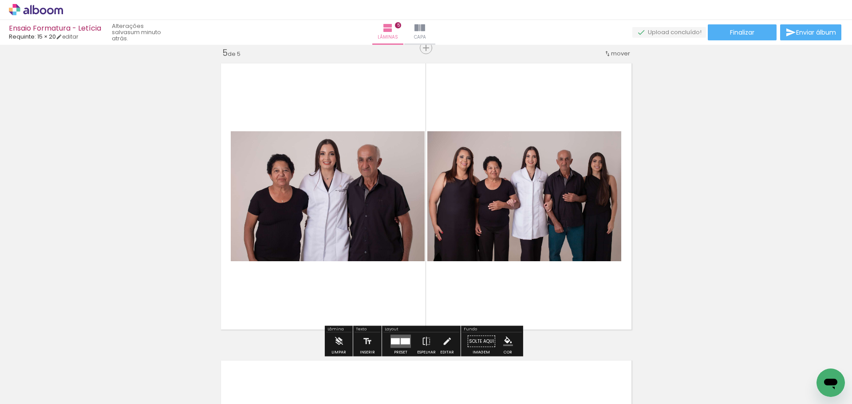
scroll to position [1156, 0]
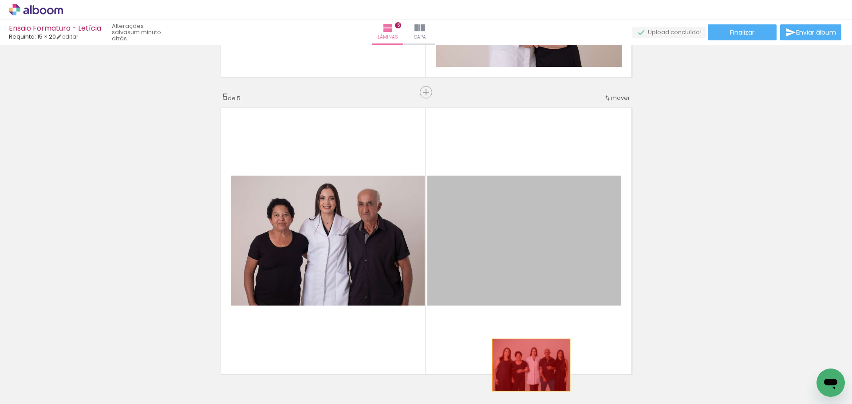
drag, startPoint x: 507, startPoint y: 226, endPoint x: 465, endPoint y: 339, distance: 120.2
click at [527, 366] on quentale-workspace at bounding box center [426, 202] width 852 height 404
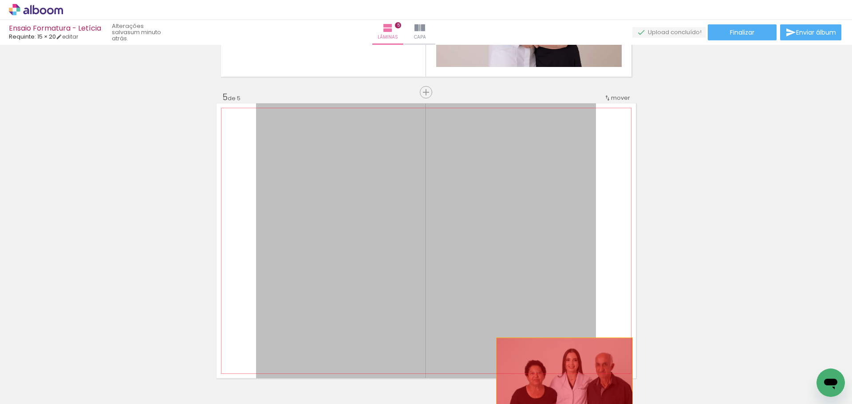
drag, startPoint x: 433, startPoint y: 235, endPoint x: 560, endPoint y: 393, distance: 203.1
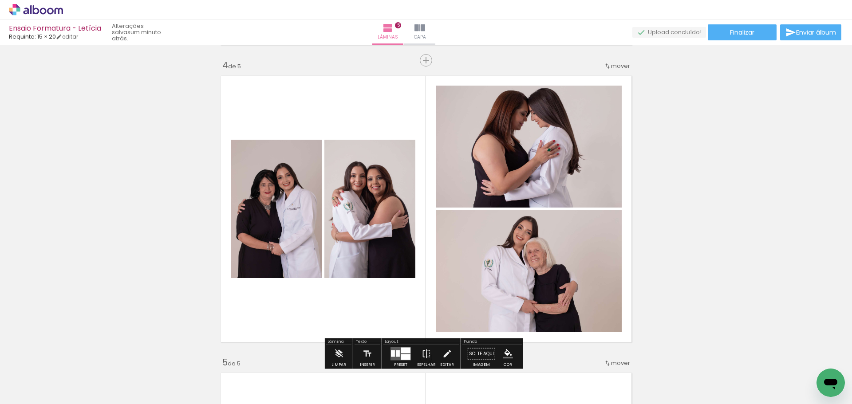
scroll to position [890, 0]
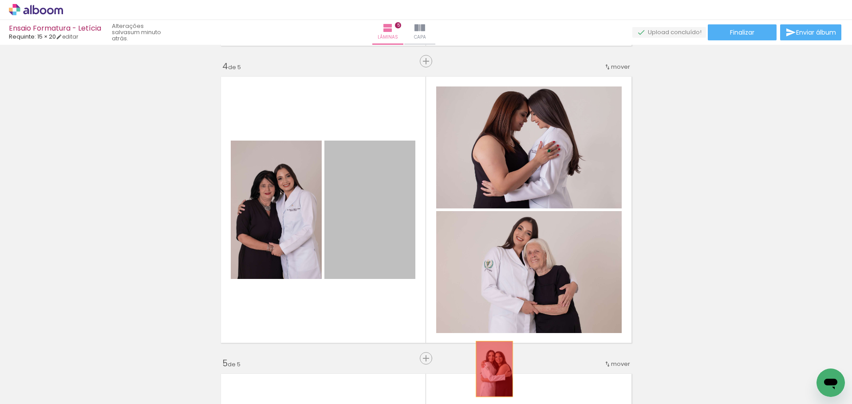
drag, startPoint x: 369, startPoint y: 211, endPoint x: 491, endPoint y: 369, distance: 199.3
click at [491, 367] on quentale-workspace at bounding box center [426, 202] width 852 height 404
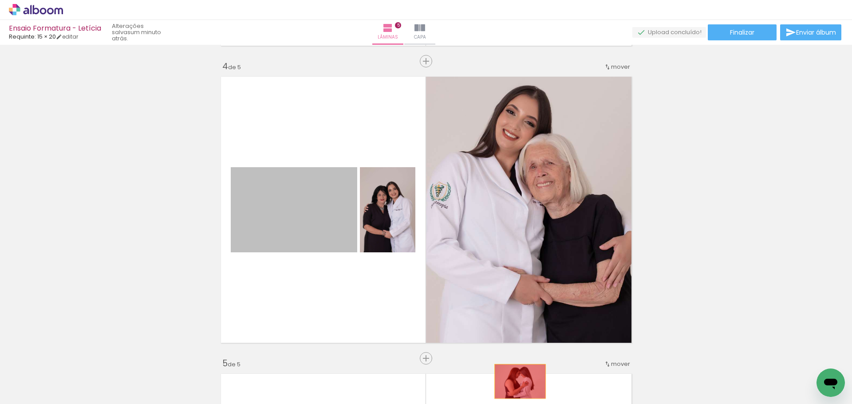
drag, startPoint x: 315, startPoint y: 208, endPoint x: 516, endPoint y: 378, distance: 263.1
click at [516, 367] on quentale-workspace at bounding box center [426, 202] width 852 height 404
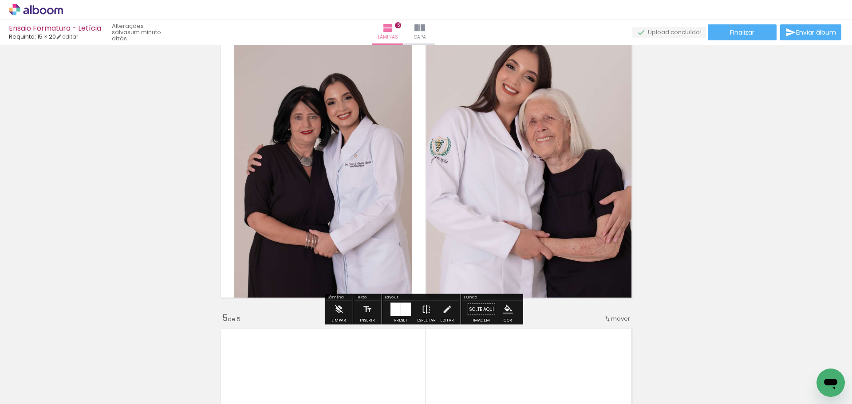
scroll to position [934, 0]
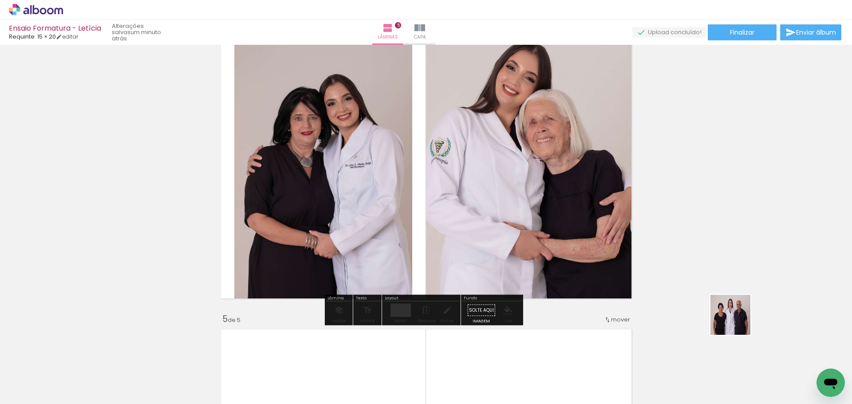
drag, startPoint x: 737, startPoint y: 322, endPoint x: 512, endPoint y: 174, distance: 268.7
click at [512, 173] on quentale-workspace at bounding box center [426, 202] width 852 height 404
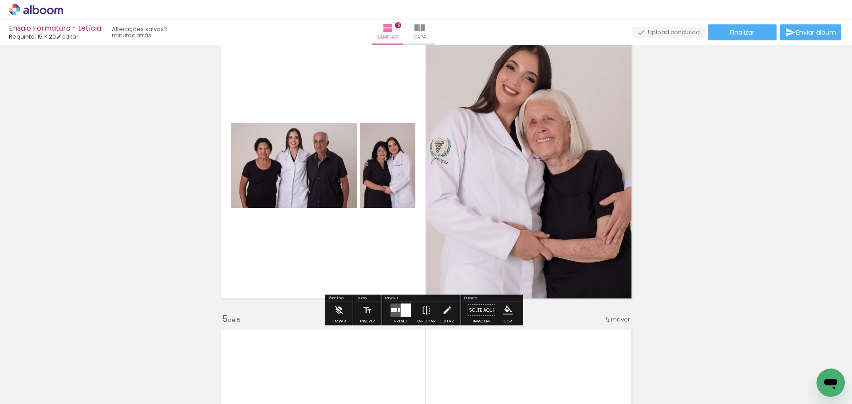
click at [401, 313] on div at bounding box center [406, 310] width 10 height 13
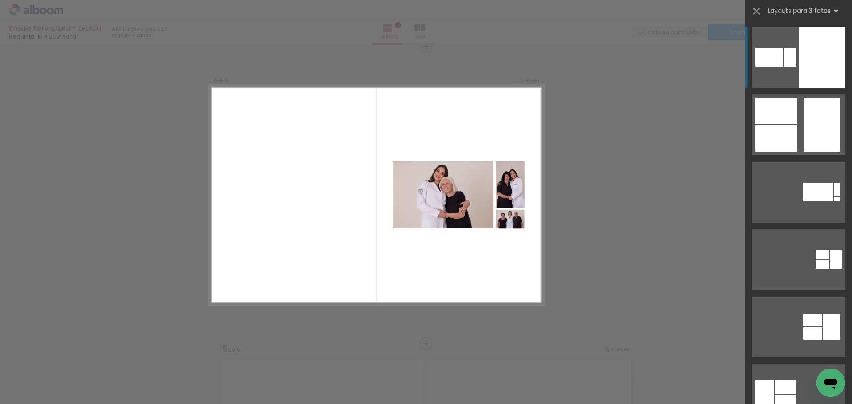
scroll to position [903, 0]
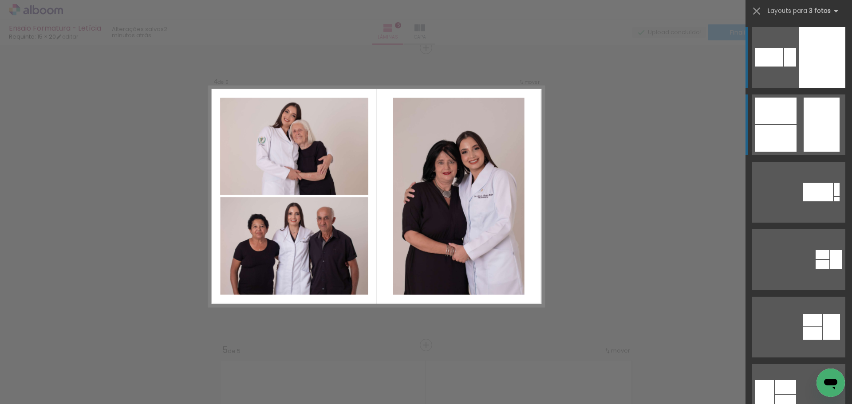
click at [774, 125] on quentale-layouter at bounding box center [798, 124] width 93 height 61
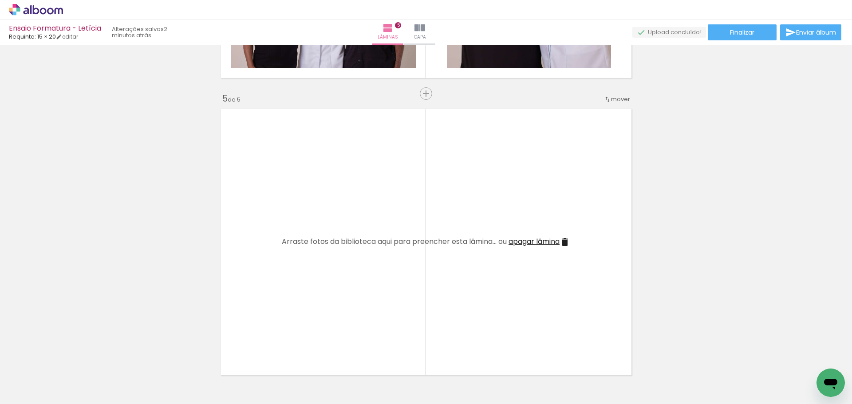
scroll to position [1169, 0]
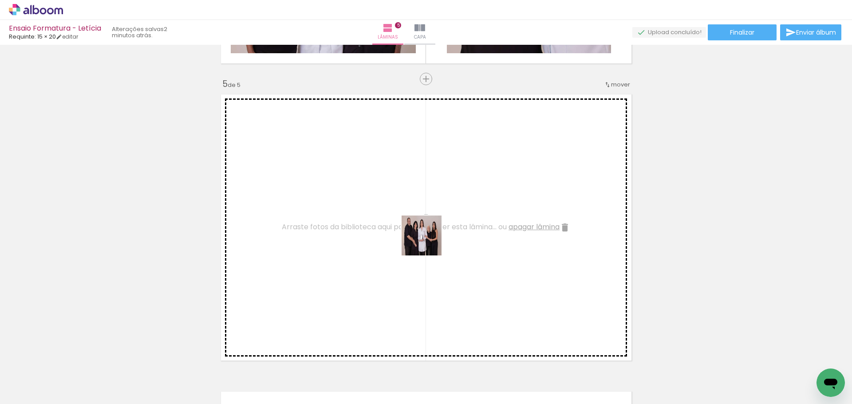
drag, startPoint x: 359, startPoint y: 365, endPoint x: 541, endPoint y: 345, distance: 182.6
click at [435, 229] on quentale-workspace at bounding box center [426, 202] width 852 height 404
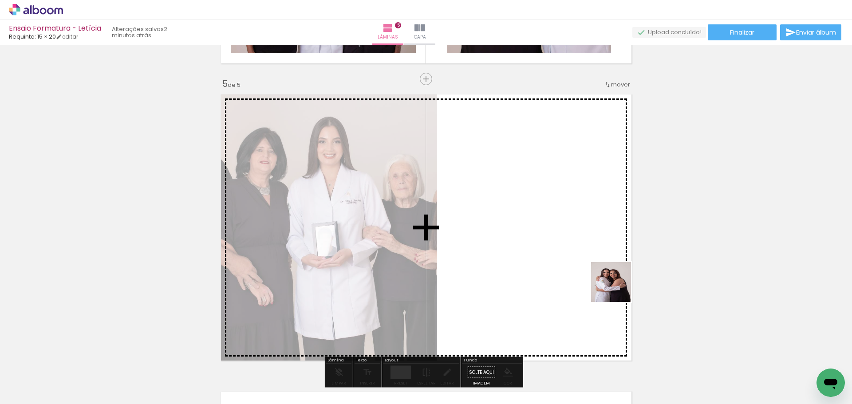
drag, startPoint x: 646, startPoint y: 380, endPoint x: 610, endPoint y: 279, distance: 107.8
click at [602, 260] on quentale-workspace at bounding box center [426, 202] width 852 height 404
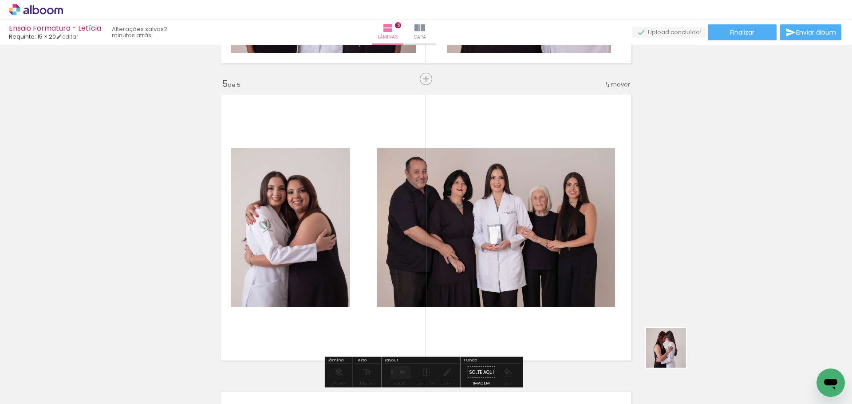
drag, startPoint x: 673, startPoint y: 354, endPoint x: 507, endPoint y: 225, distance: 210.2
click at [536, 237] on quentale-workspace at bounding box center [426, 202] width 852 height 404
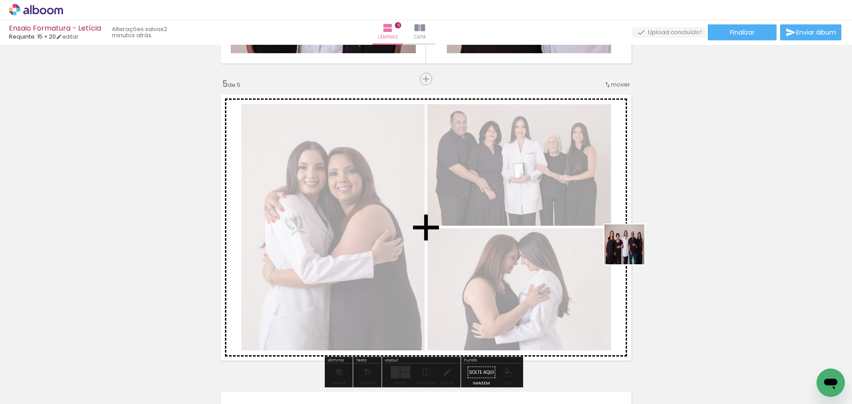
drag, startPoint x: 730, startPoint y: 381, endPoint x: 552, endPoint y: 212, distance: 245.4
click at [556, 211] on quentale-workspace at bounding box center [426, 202] width 852 height 404
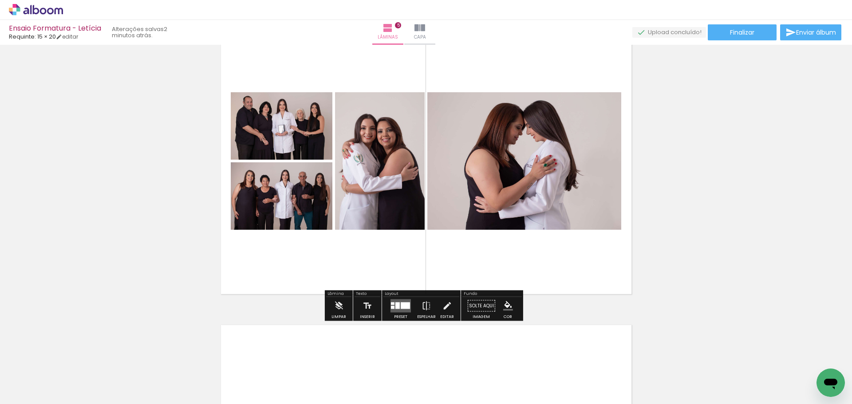
scroll to position [1214, 0]
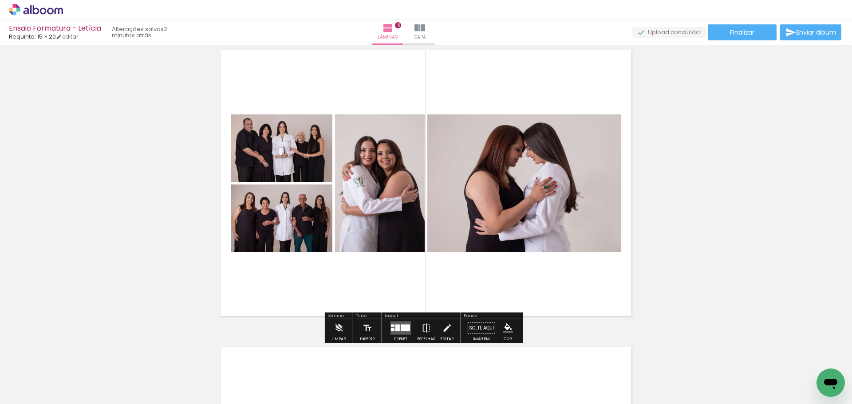
click at [426, 330] on iron-icon at bounding box center [426, 328] width 10 height 18
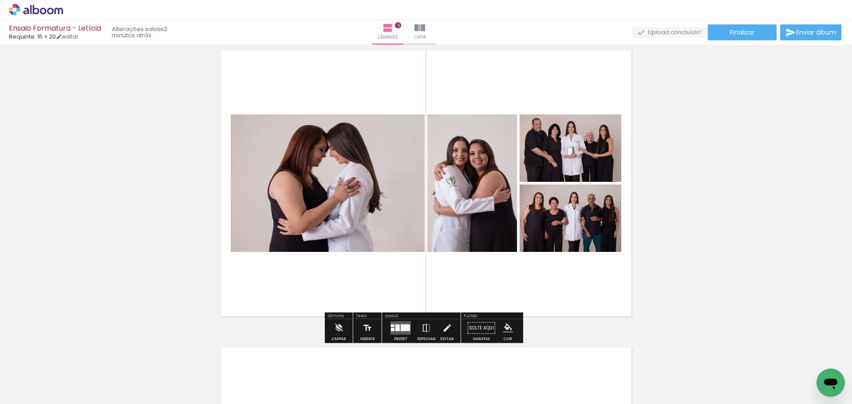
click at [396, 329] on div at bounding box center [397, 328] width 4 height 7
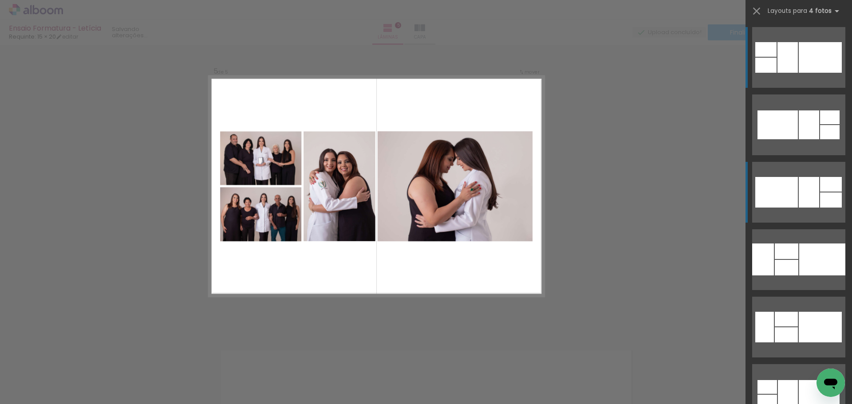
scroll to position [1200, 0]
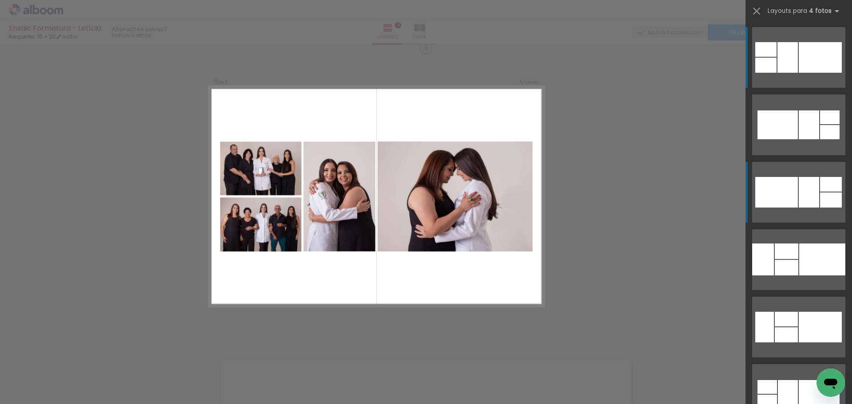
click at [774, 169] on quentale-layouter at bounding box center [798, 192] width 93 height 61
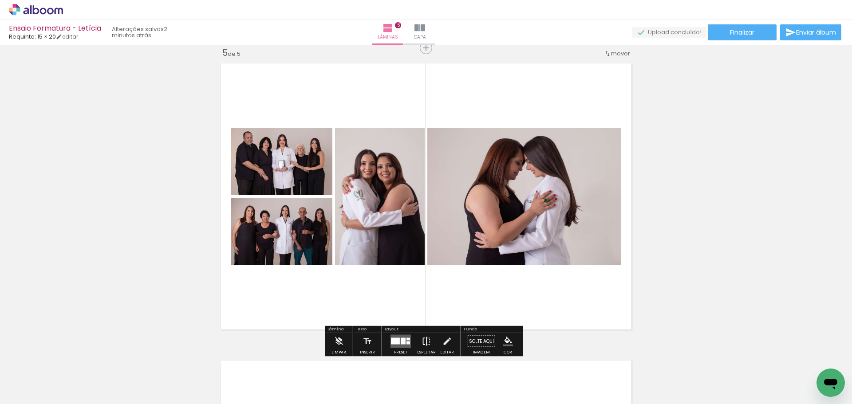
click at [426, 338] on iron-icon at bounding box center [426, 342] width 10 height 18
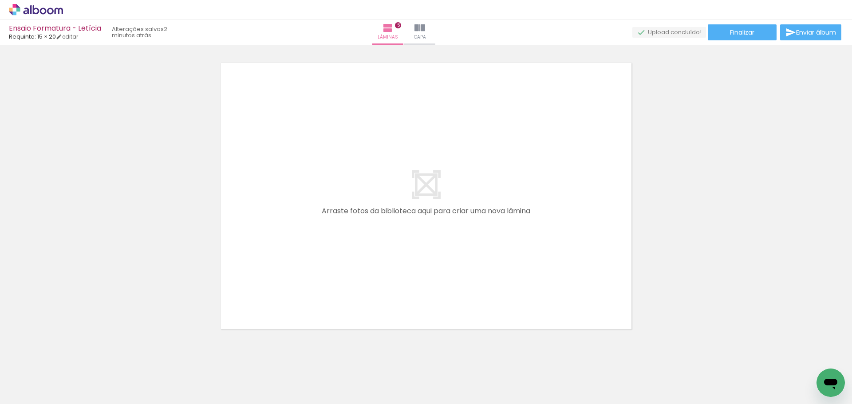
scroll to position [1514, 0]
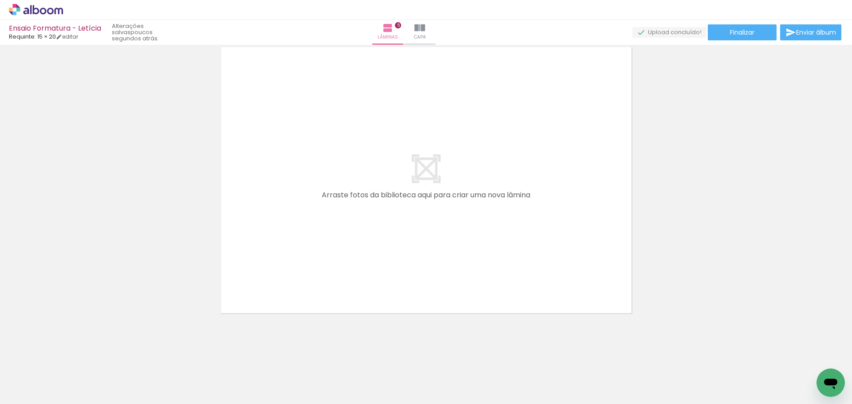
scroll to position [0, 714]
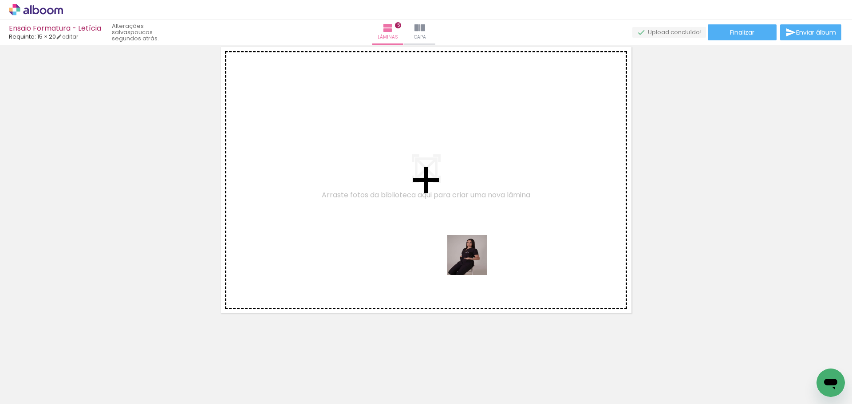
drag, startPoint x: 568, startPoint y: 377, endPoint x: 471, endPoint y: 265, distance: 148.5
click at [362, 179] on quentale-workspace at bounding box center [426, 202] width 852 height 404
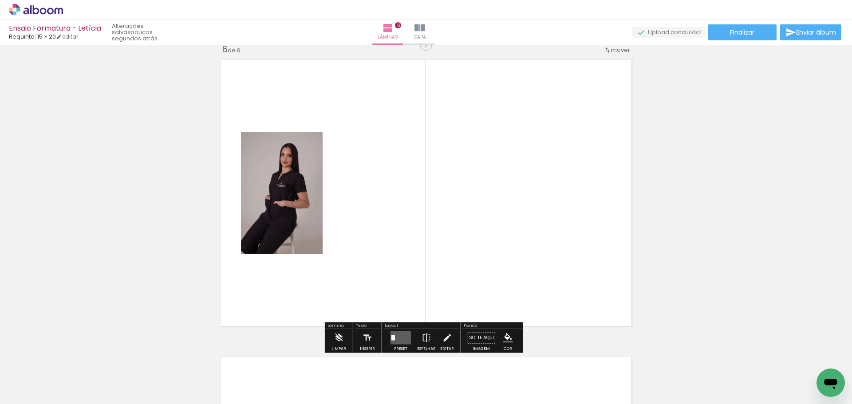
scroll to position [1498, 0]
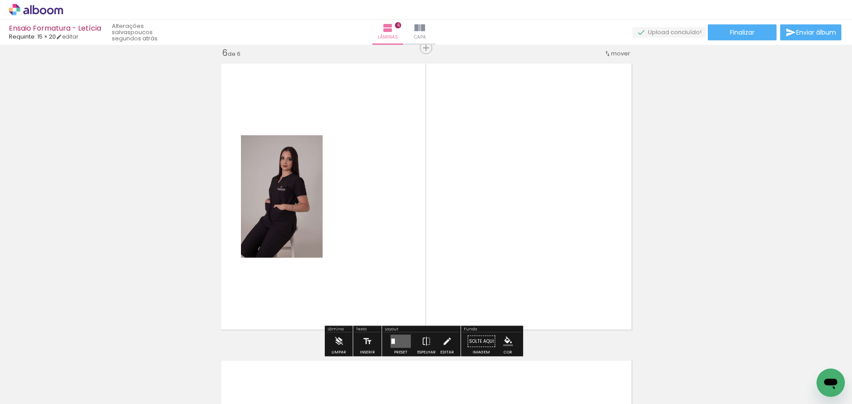
drag, startPoint x: 624, startPoint y: 377, endPoint x: 502, endPoint y: 203, distance: 212.4
click at [470, 185] on quentale-workspace at bounding box center [426, 202] width 852 height 404
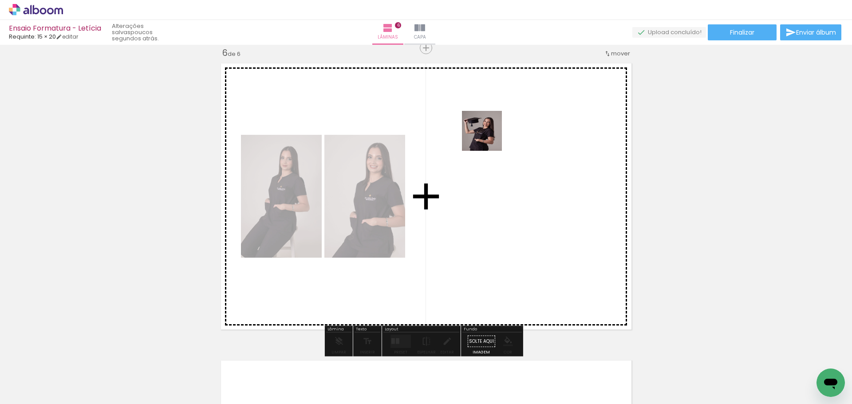
drag, startPoint x: 811, startPoint y: 366, endPoint x: 461, endPoint y: 127, distance: 423.5
click at [459, 125] on quentale-workspace at bounding box center [426, 202] width 852 height 404
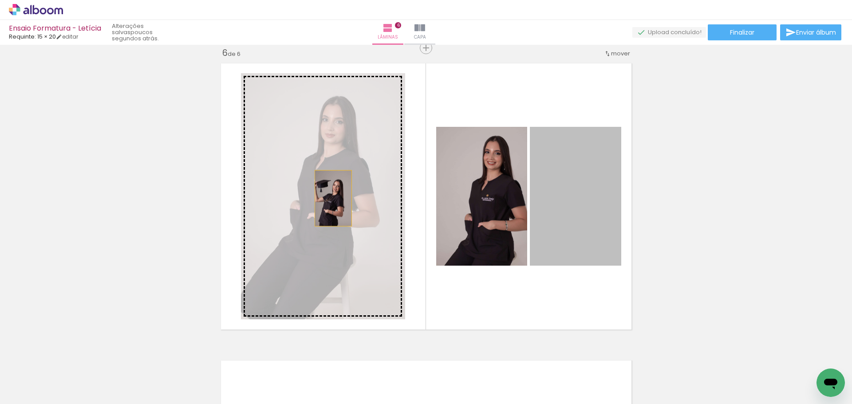
drag, startPoint x: 576, startPoint y: 215, endPoint x: 349, endPoint y: 206, distance: 227.8
click at [0, 0] on slot at bounding box center [0, 0] width 0 height 0
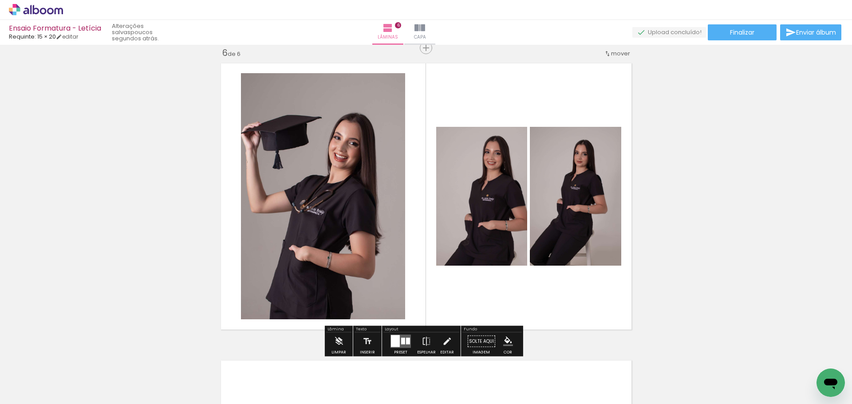
click at [398, 339] on quentale-layouter at bounding box center [400, 341] width 20 height 13
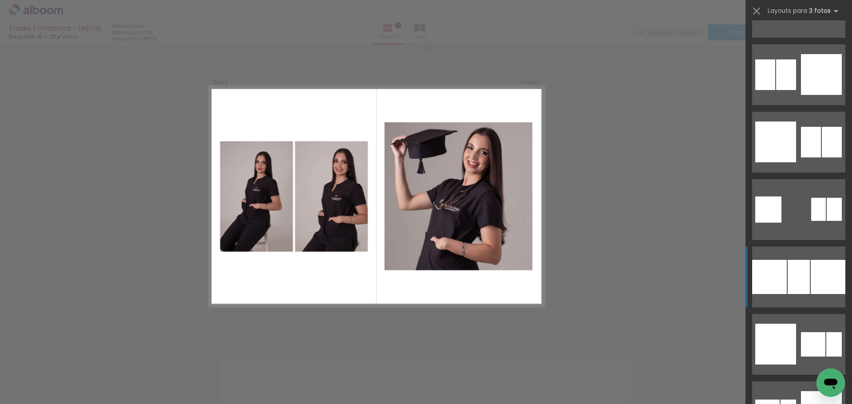
scroll to position [1464, 0]
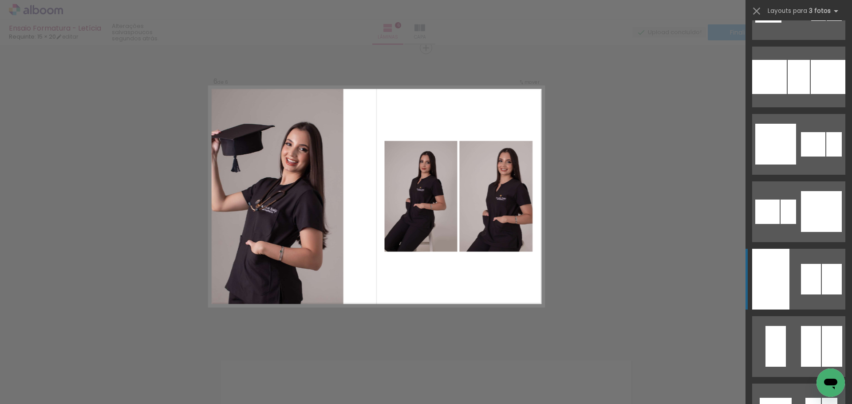
click at [783, 285] on div at bounding box center [770, 279] width 37 height 61
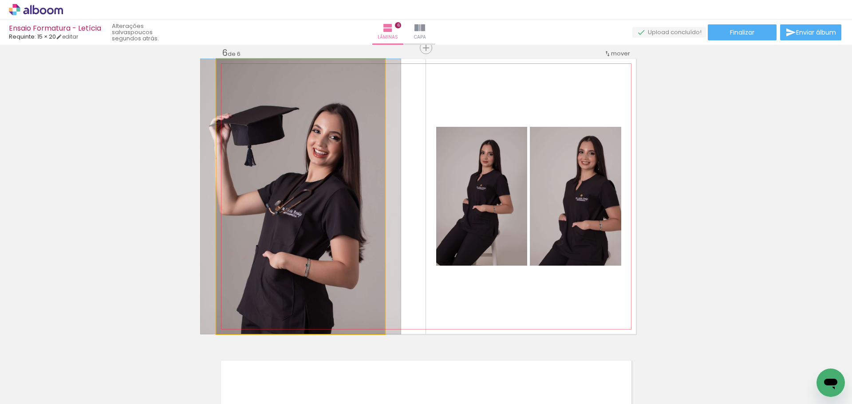
click at [341, 246] on quentale-photo at bounding box center [300, 196] width 168 height 275
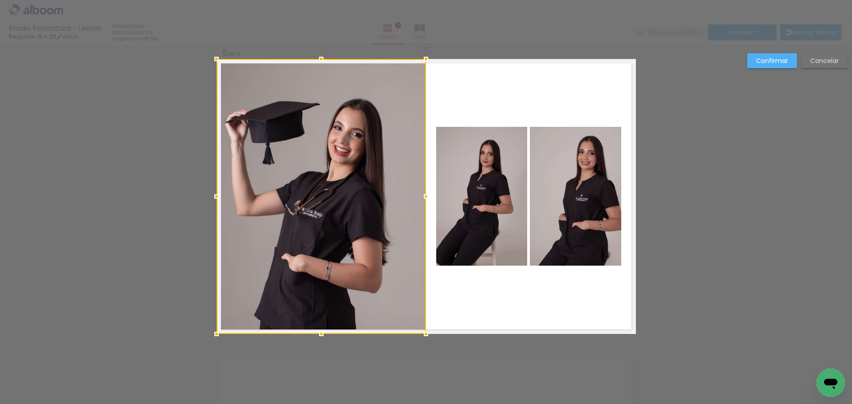
drag, startPoint x: 383, startPoint y: 195, endPoint x: 425, endPoint y: 194, distance: 41.7
click at [425, 194] on div at bounding box center [426, 197] width 18 height 18
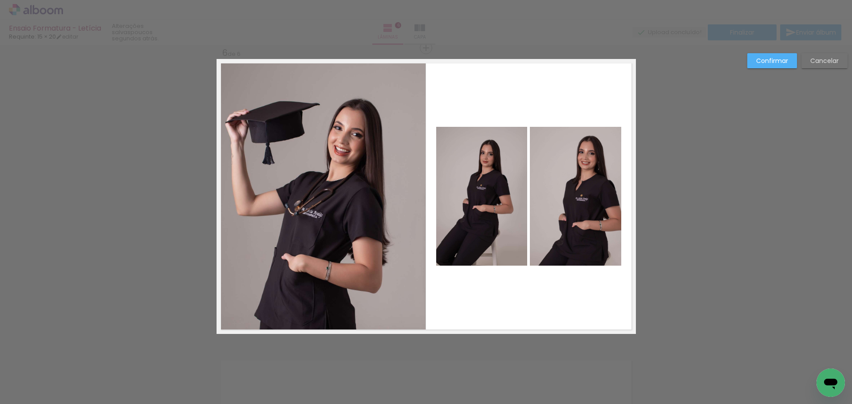
click at [0, 0] on slot "Confirmar" at bounding box center [0, 0] width 0 height 0
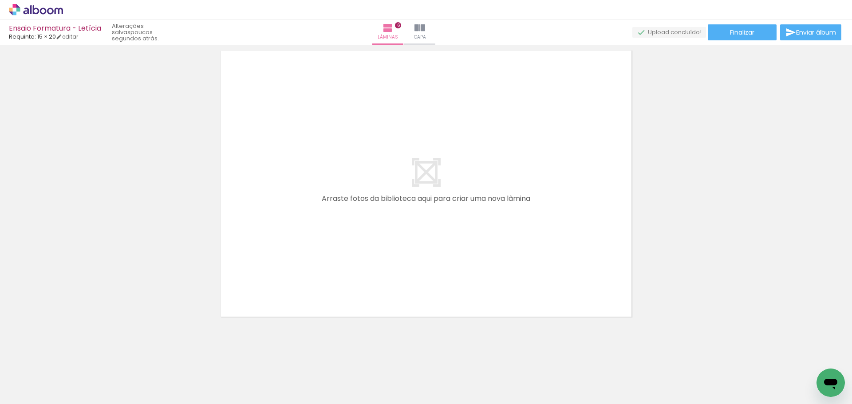
scroll to position [1808, 0]
drag, startPoint x: 511, startPoint y: 394, endPoint x: 513, endPoint y: 376, distance: 18.3
click at [513, 376] on div at bounding box center [517, 374] width 32 height 44
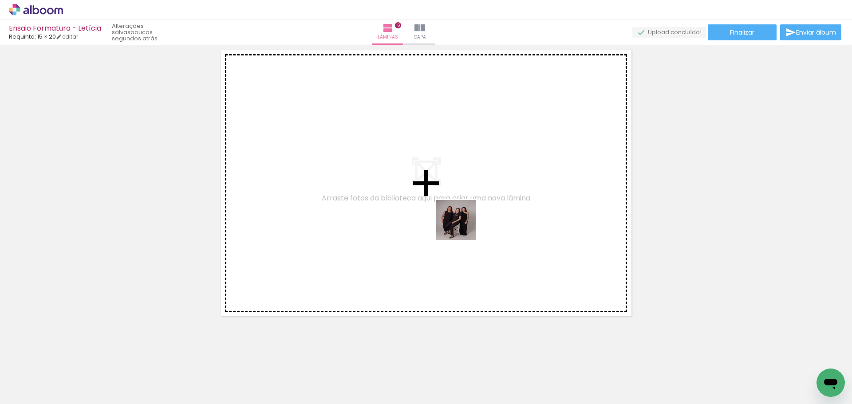
drag, startPoint x: 527, startPoint y: 260, endPoint x: 606, endPoint y: 305, distance: 90.5
click at [401, 198] on quentale-workspace at bounding box center [426, 202] width 852 height 404
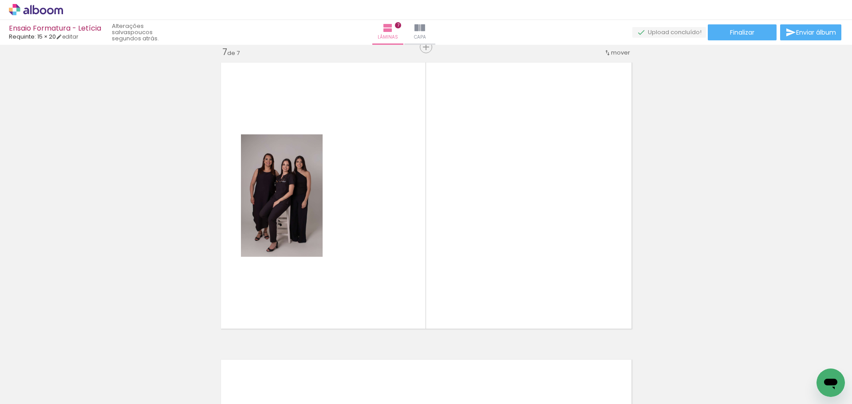
scroll to position [1795, 0]
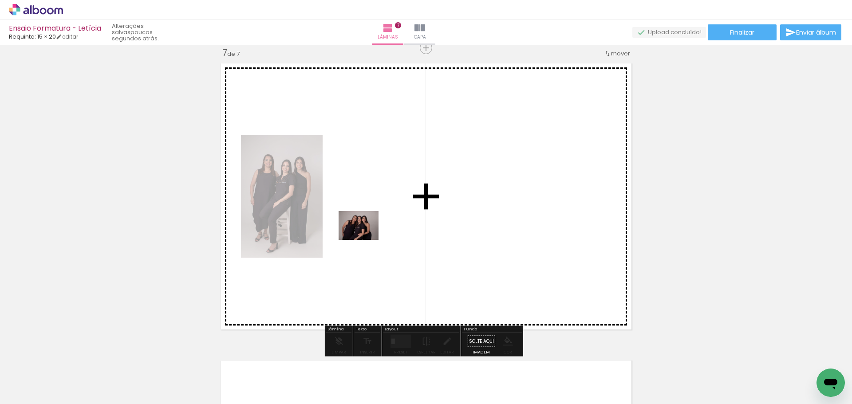
drag, startPoint x: 770, startPoint y: 370, endPoint x: 428, endPoint y: 290, distance: 351.0
click at [366, 238] on quentale-workspace at bounding box center [426, 202] width 852 height 404
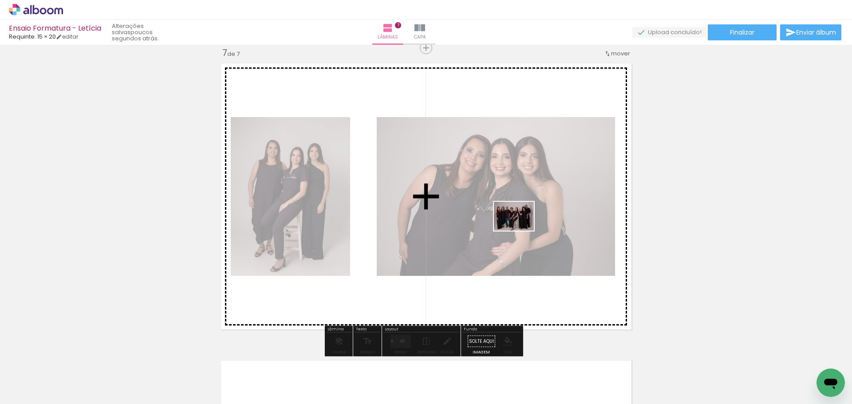
drag, startPoint x: 666, startPoint y: 375, endPoint x: 513, endPoint y: 228, distance: 212.1
click at [514, 228] on quentale-workspace at bounding box center [426, 202] width 852 height 404
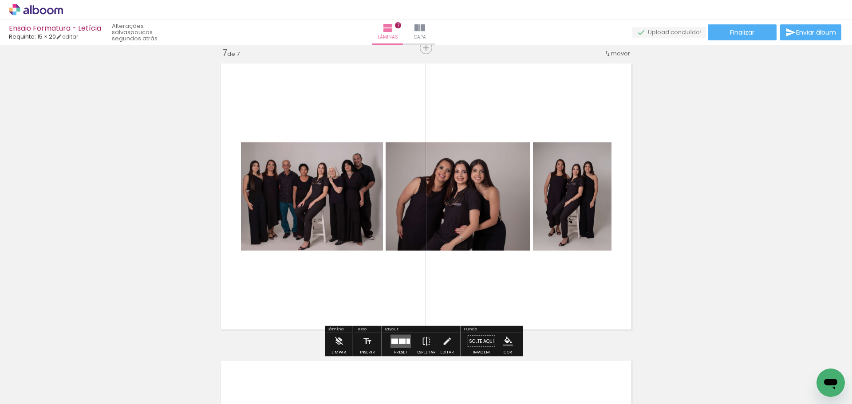
click at [404, 343] on quentale-layouter at bounding box center [400, 341] width 20 height 13
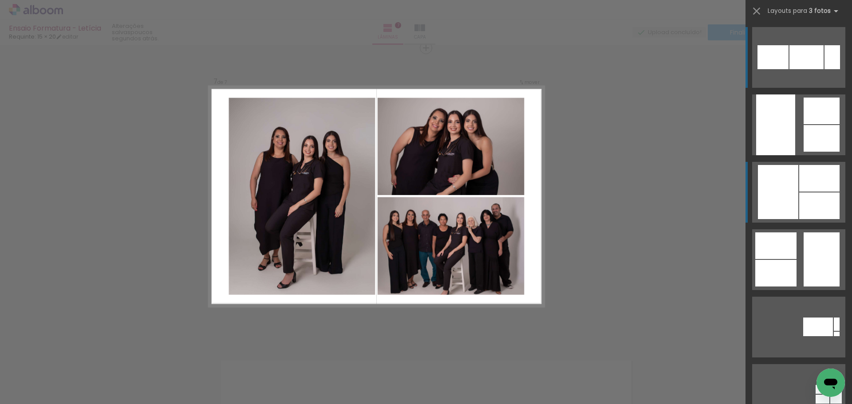
click at [805, 200] on div at bounding box center [819, 206] width 40 height 27
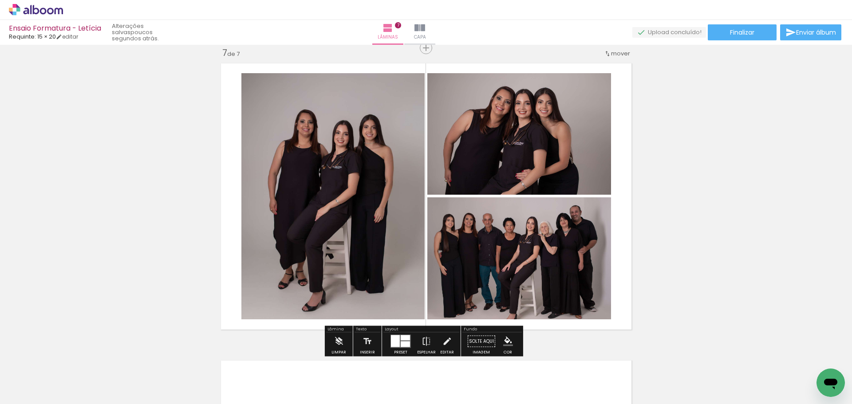
click at [381, 217] on quentale-photo at bounding box center [332, 196] width 183 height 246
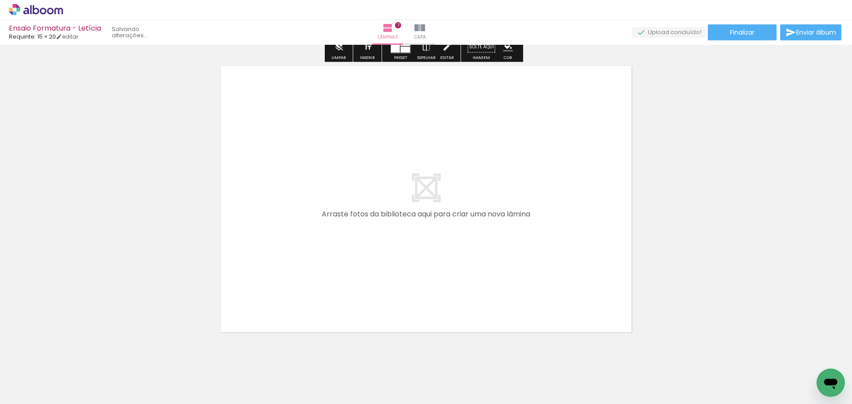
scroll to position [2106, 0]
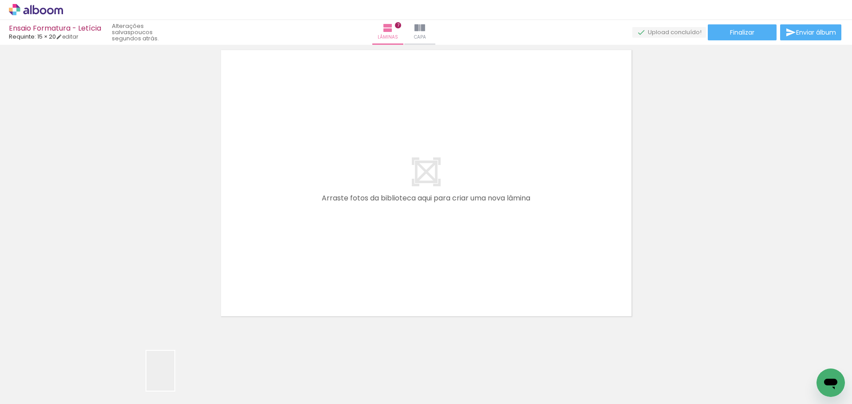
drag, startPoint x: 173, startPoint y: 378, endPoint x: 284, endPoint y: 219, distance: 193.7
click at [284, 219] on quentale-workspace at bounding box center [426, 202] width 852 height 404
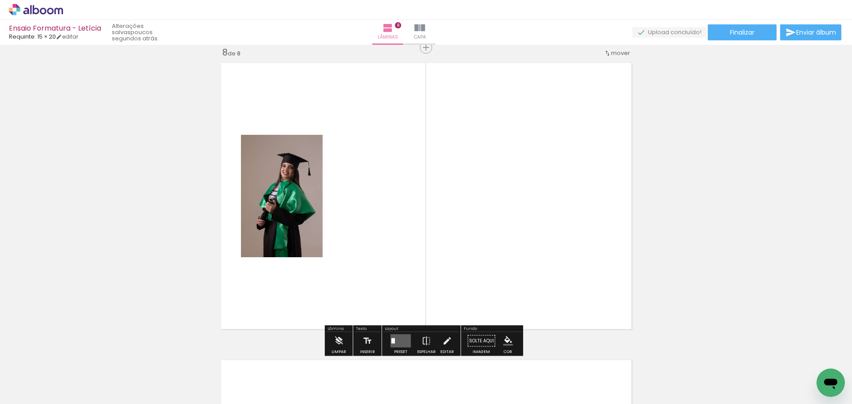
scroll to position [2092, 0]
drag, startPoint x: 228, startPoint y: 361, endPoint x: 452, endPoint y: 151, distance: 307.3
click at [452, 151] on quentale-workspace at bounding box center [426, 202] width 852 height 404
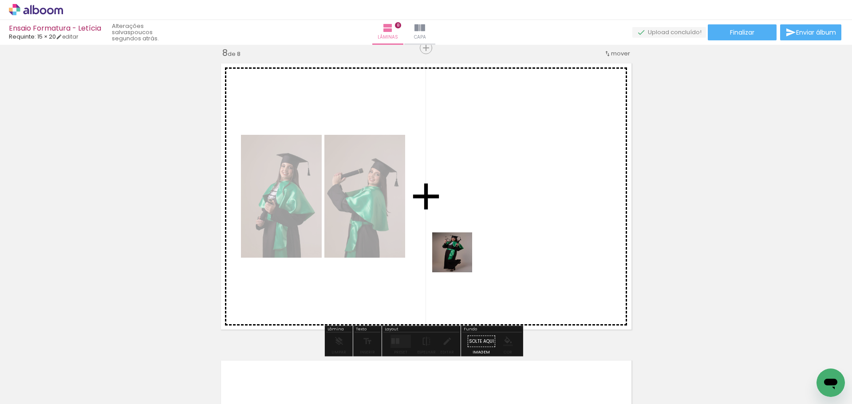
drag, startPoint x: 266, startPoint y: 376, endPoint x: 621, endPoint y: 192, distance: 399.6
click at [621, 192] on quentale-workspace at bounding box center [426, 202] width 852 height 404
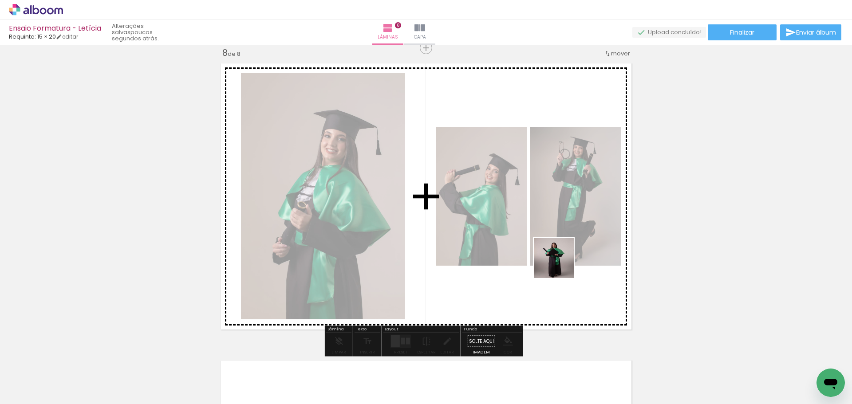
drag, startPoint x: 518, startPoint y: 371, endPoint x: 569, endPoint y: 248, distance: 132.9
click at [569, 248] on quentale-workspace at bounding box center [426, 202] width 852 height 404
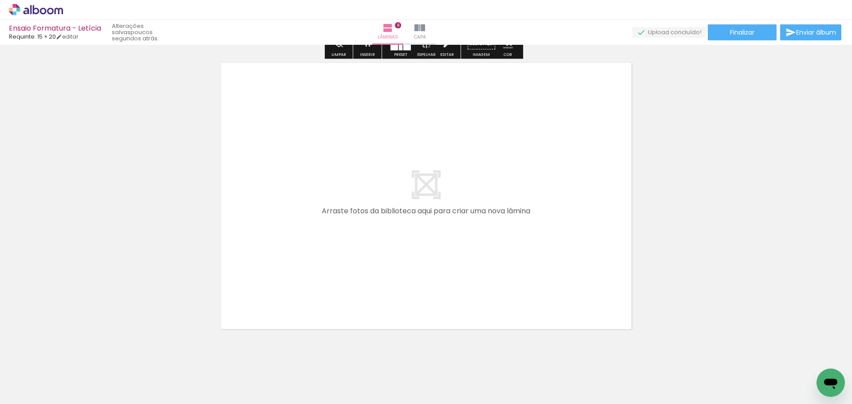
scroll to position [2406, 0]
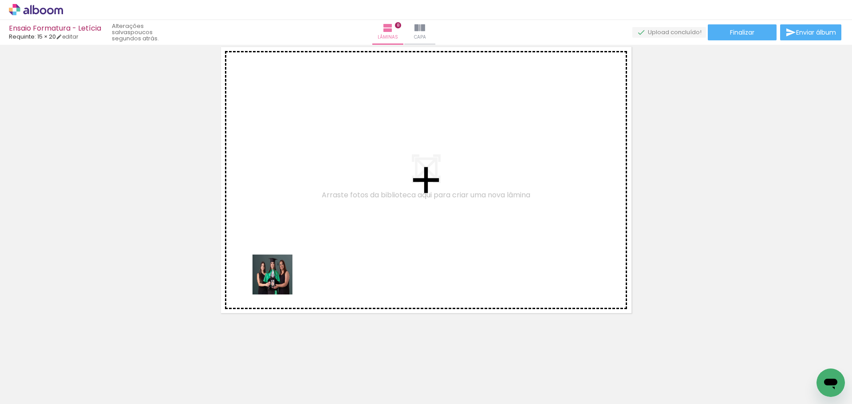
drag, startPoint x: 196, startPoint y: 333, endPoint x: 357, endPoint y: 242, distance: 184.9
click at [357, 242] on quentale-workspace at bounding box center [426, 202] width 852 height 404
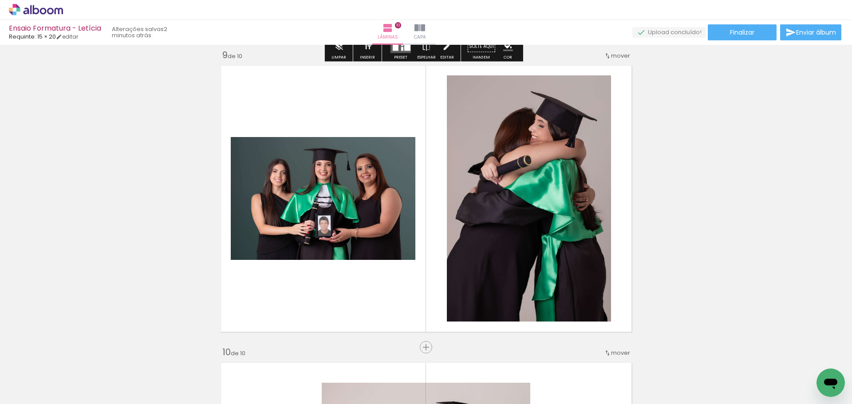
scroll to position [2389, 0]
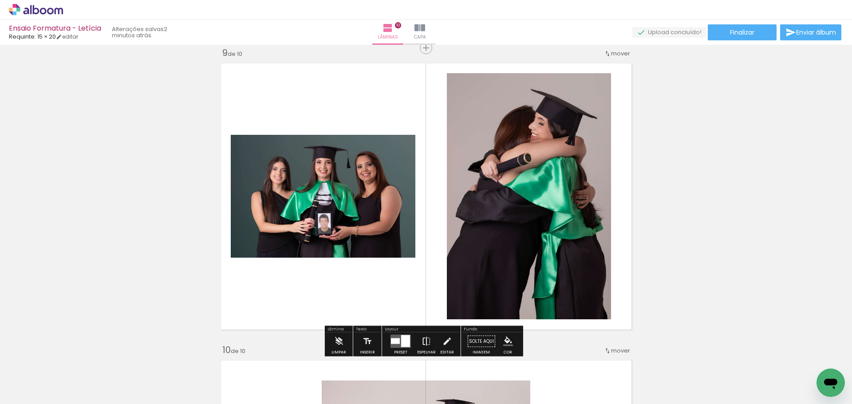
click at [419, 341] on paper-button "Espelhar" at bounding box center [426, 344] width 23 height 23
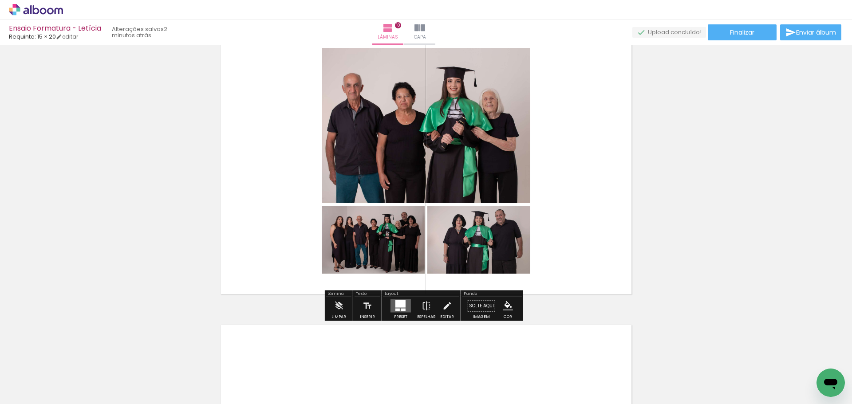
scroll to position [2744, 0]
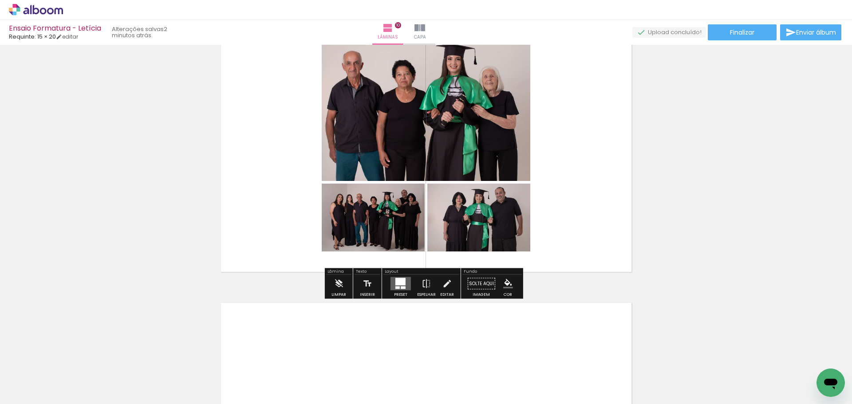
click at [404, 279] on quentale-layouter at bounding box center [400, 283] width 20 height 13
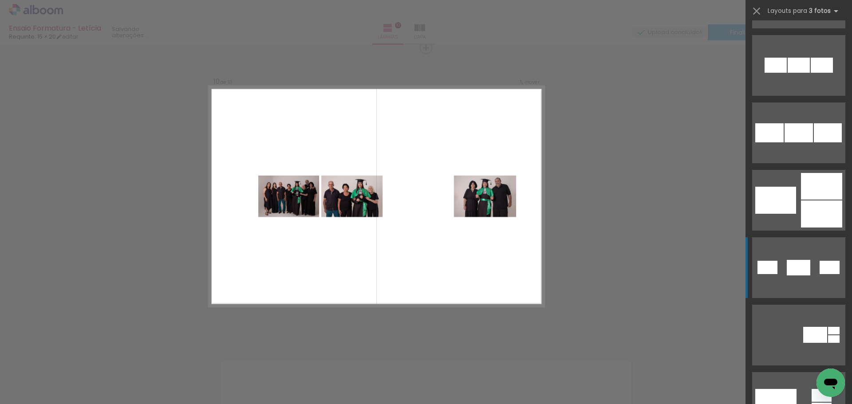
scroll to position [222, 0]
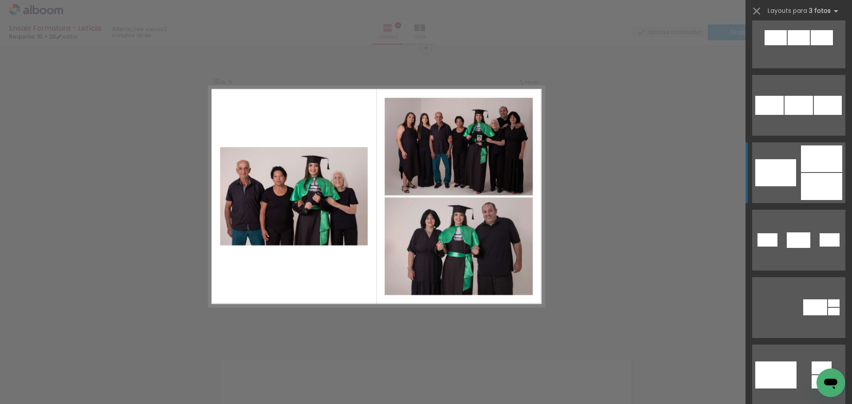
click at [781, 161] on div at bounding box center [775, 172] width 41 height 27
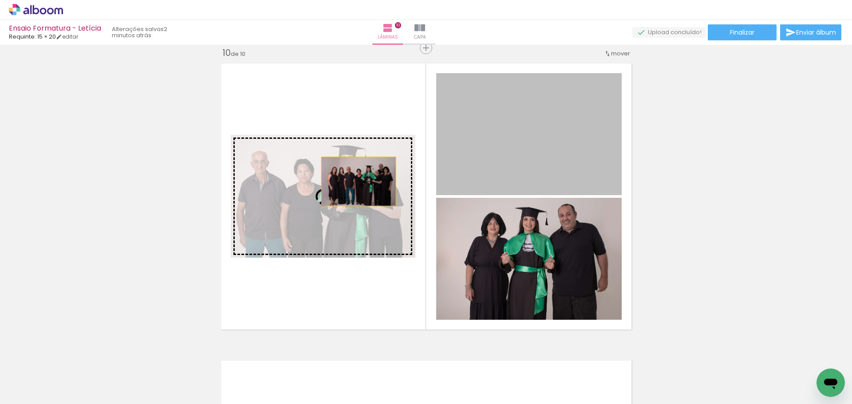
drag, startPoint x: 529, startPoint y: 138, endPoint x: 355, endPoint y: 181, distance: 179.8
click at [0, 0] on slot at bounding box center [0, 0] width 0 height 0
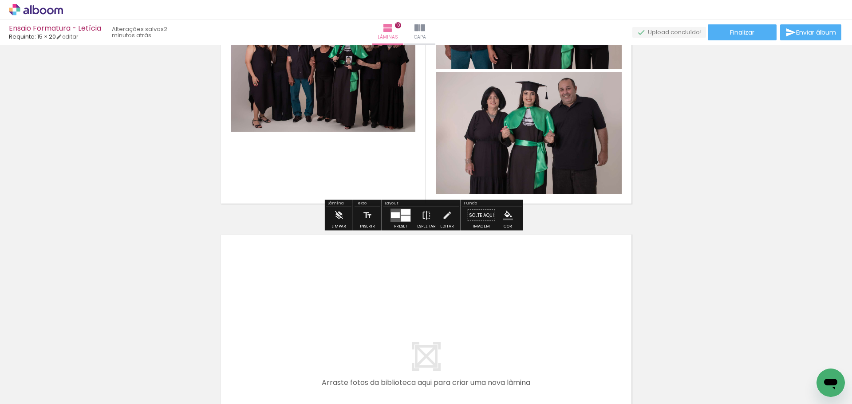
scroll to position [2820, 0]
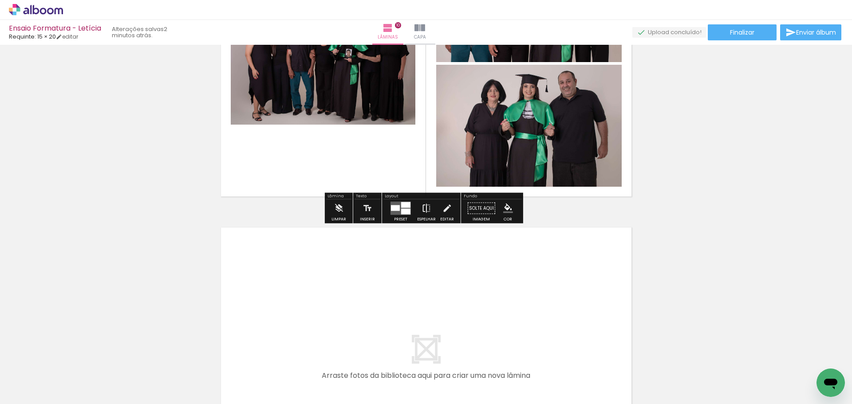
click at [422, 211] on iron-icon at bounding box center [426, 209] width 10 height 18
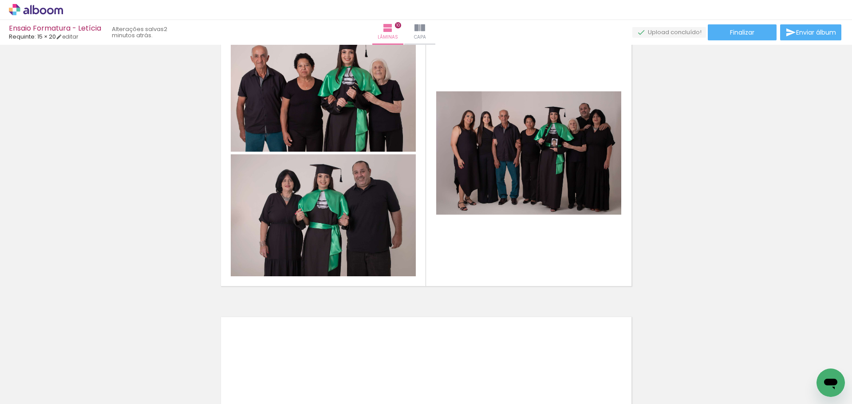
scroll to position [2731, 0]
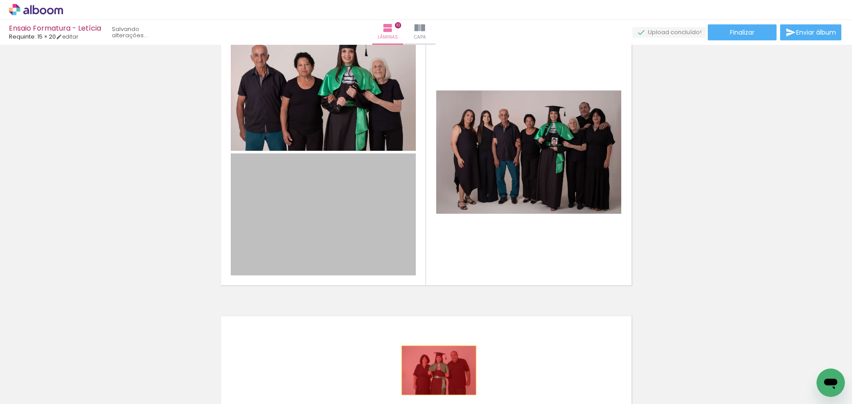
drag, startPoint x: 331, startPoint y: 228, endPoint x: 435, endPoint y: 370, distance: 176.6
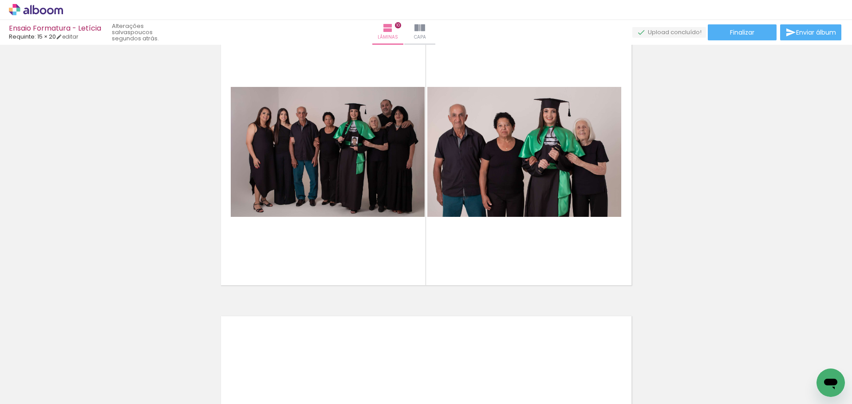
scroll to position [0, 0]
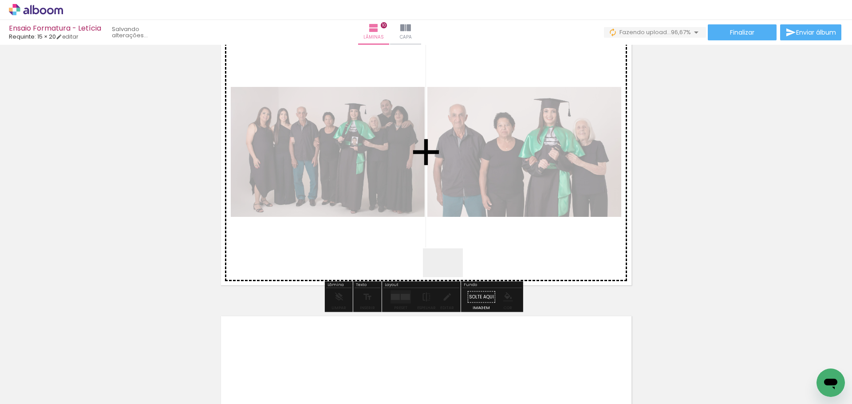
drag, startPoint x: 457, startPoint y: 297, endPoint x: 447, endPoint y: 271, distance: 27.9
click at [447, 271] on quentale-workspace at bounding box center [426, 202] width 852 height 404
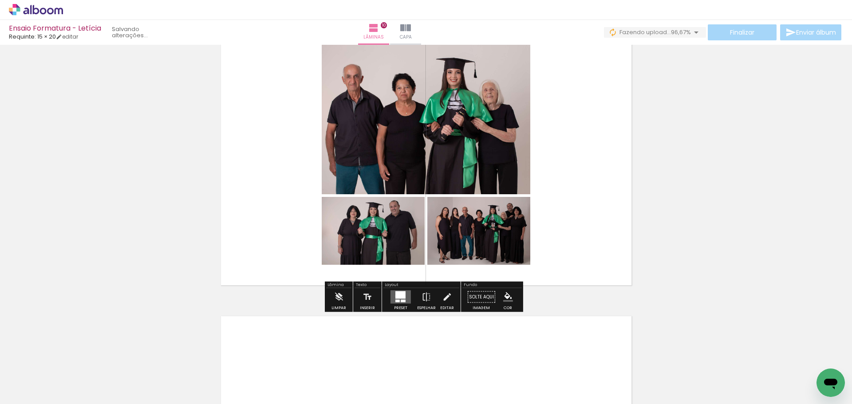
click at [395, 296] on div at bounding box center [400, 295] width 10 height 8
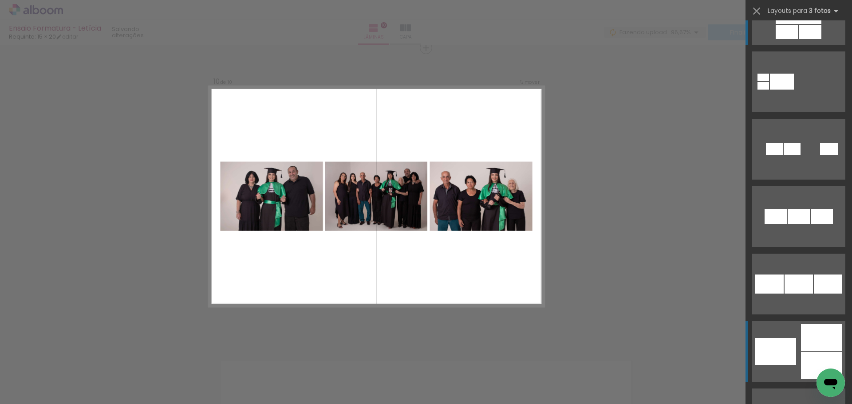
scroll to position [89, 0]
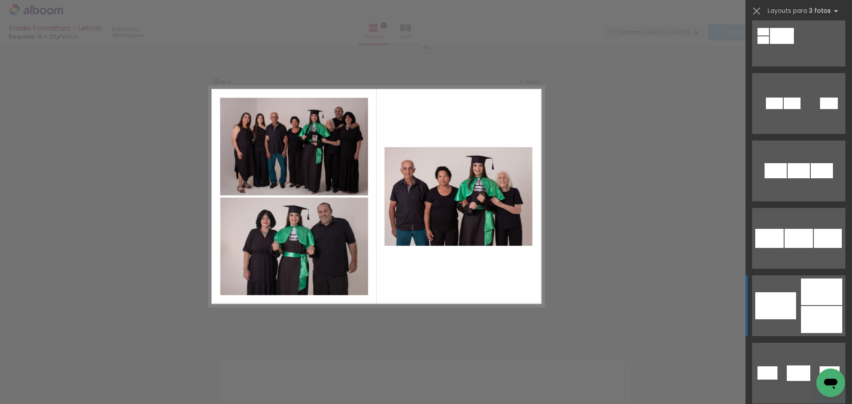
click at [797, 300] on quentale-layouter at bounding box center [798, 306] width 93 height 61
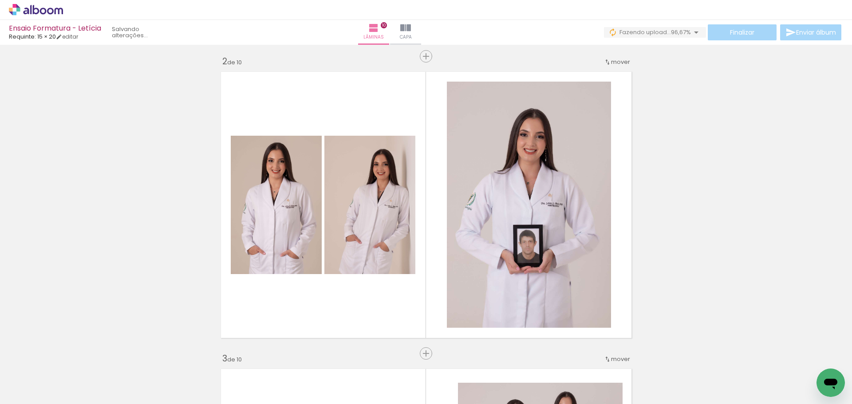
scroll to position [311, 0]
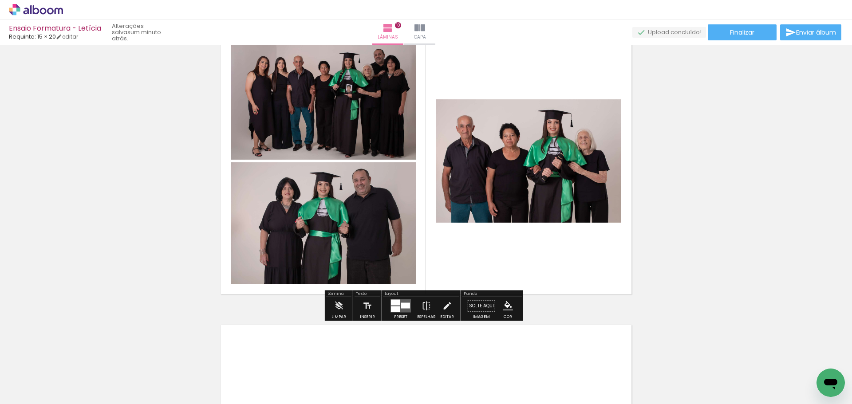
scroll to position [2706, 0]
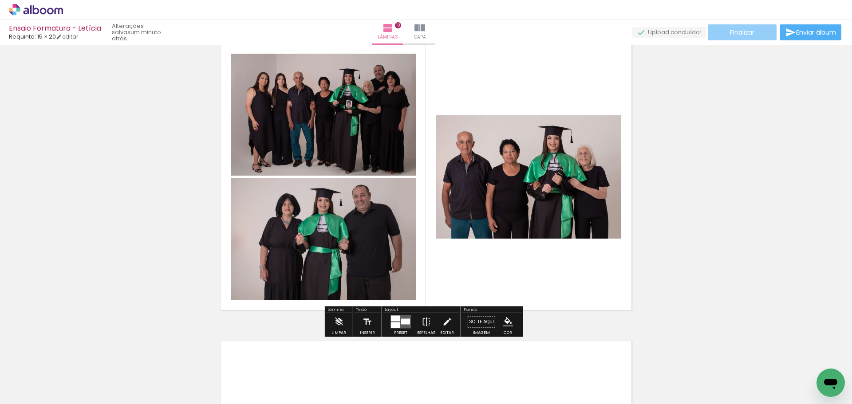
click at [755, 29] on paper-button "Finalizar" at bounding box center [742, 32] width 69 height 16
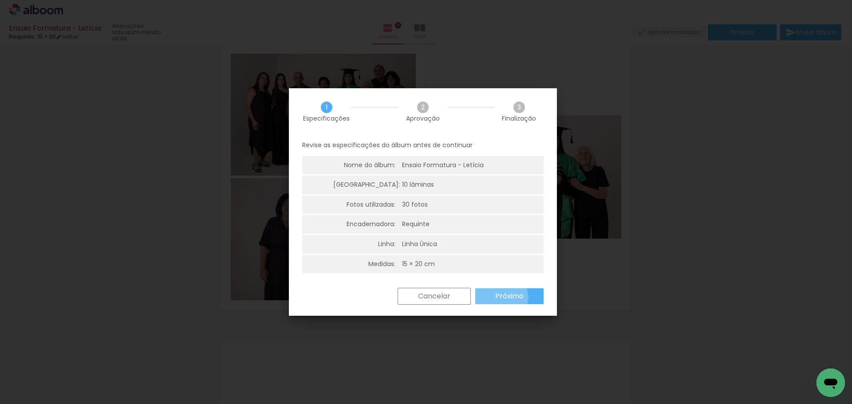
click at [0, 0] on slot "Próximo" at bounding box center [0, 0] width 0 height 0
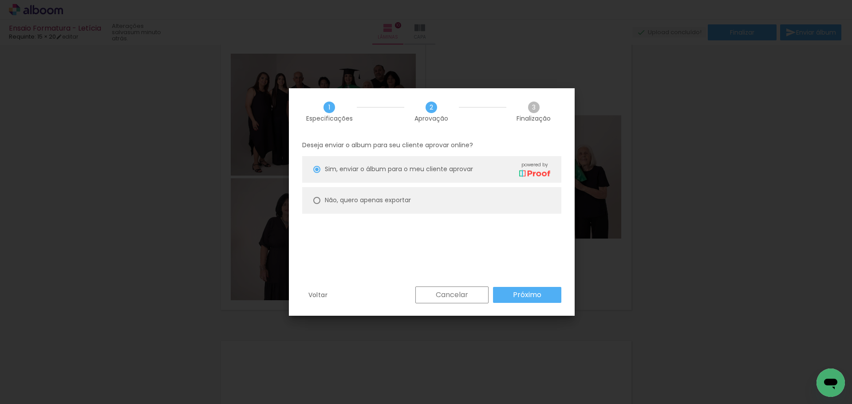
click at [448, 200] on paper-radio-button "Não, quero apenas exportar" at bounding box center [431, 200] width 259 height 27
type paper-radio-button "on"
click at [0, 0] on slot "Próximo" at bounding box center [0, 0] width 0 height 0
type input "Alta, 300 DPI"
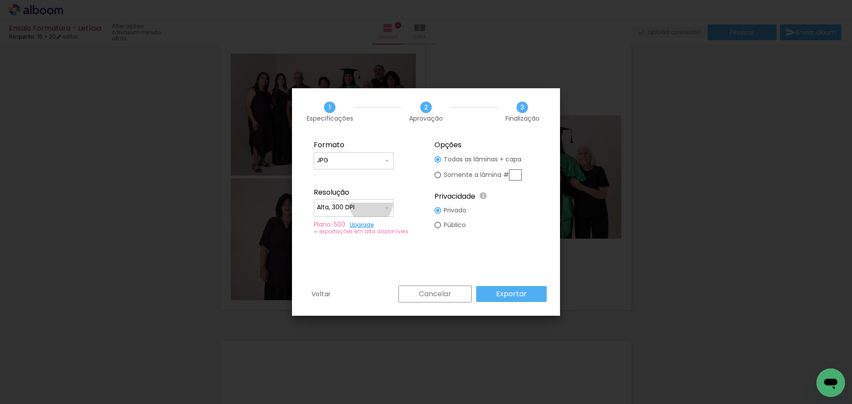
click at [372, 204] on input "Alta, 300 DPI" at bounding box center [350, 207] width 67 height 9
click at [402, 185] on fieldset "Formato JPG PDF Resolução Alta, 300 DPI Baixa Plano: 500 Upgrade ∞ exportações …" at bounding box center [365, 188] width 119 height 106
click at [0, 0] on slot "Exportar" at bounding box center [0, 0] width 0 height 0
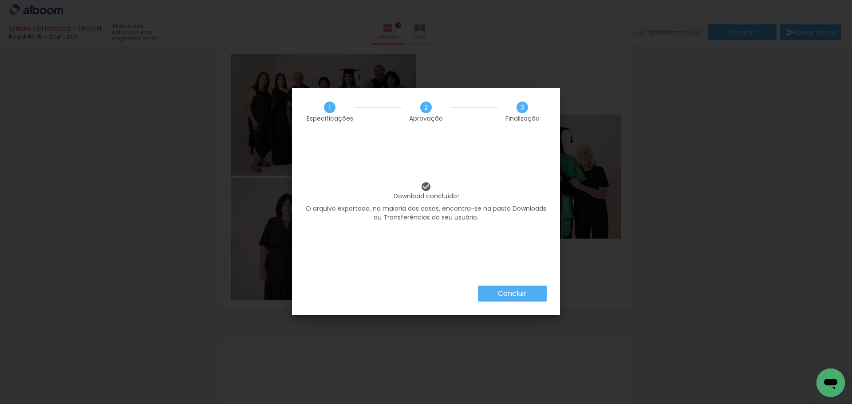
click at [0, 0] on slot "Concluir" at bounding box center [0, 0] width 0 height 0
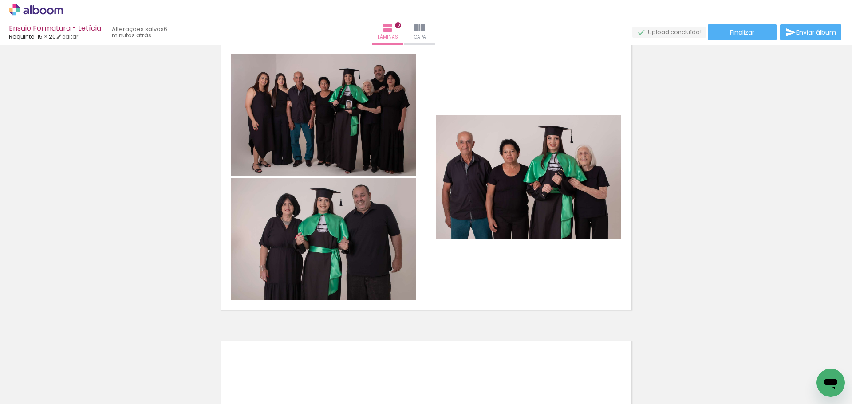
scroll to position [0, 714]
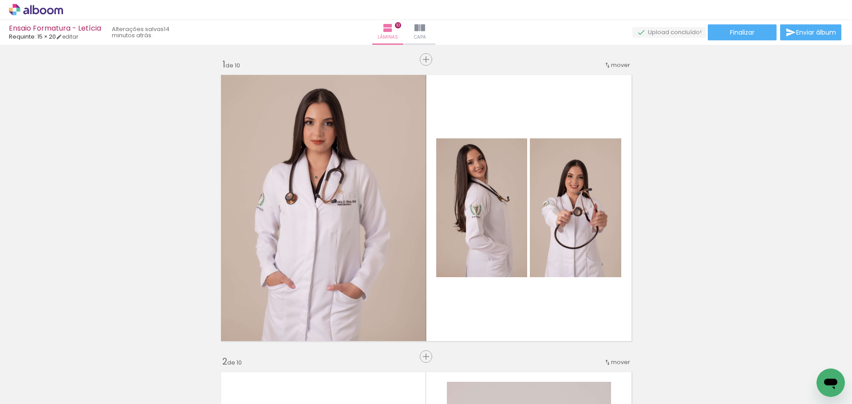
scroll to position [0, 714]
